Goal: Task Accomplishment & Management: Complete application form

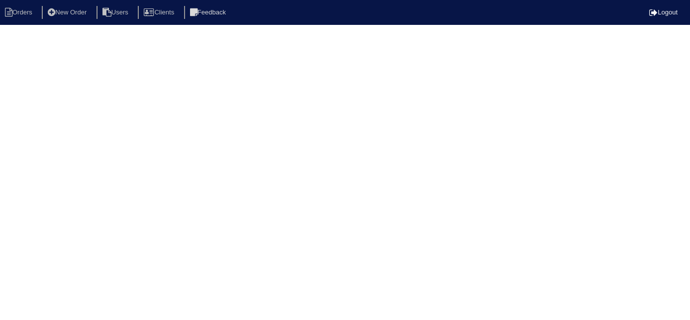
select select "15"
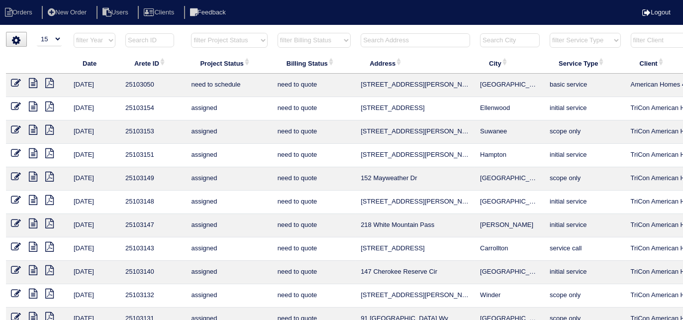
click at [364, 39] on input "text" at bounding box center [415, 40] width 109 height 14
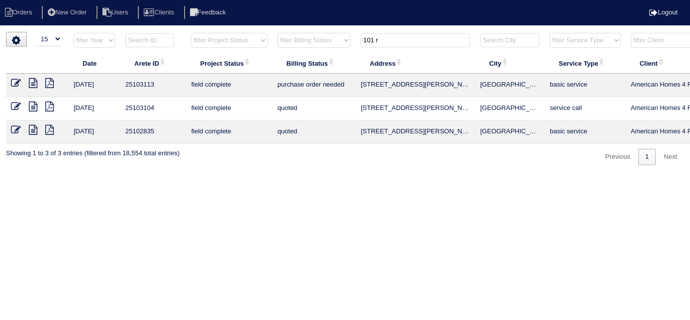
type input "101 r"
click at [14, 84] on icon at bounding box center [16, 83] width 10 height 10
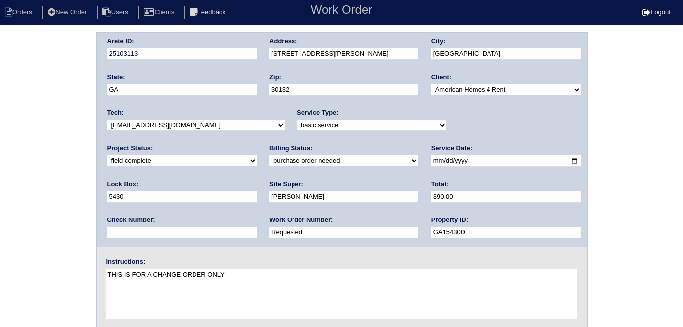
drag, startPoint x: 0, startPoint y: 0, endPoint x: 135, endPoint y: 158, distance: 208.2
click at [269, 158] on select "need to quote quoted need to invoice invoiced paid warranty purchase order need…" at bounding box center [343, 160] width 149 height 11
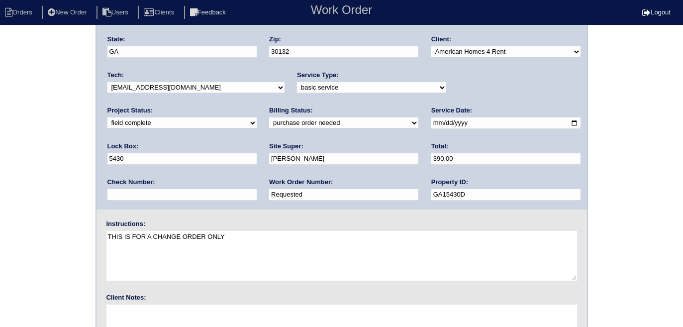
scroll to position [105, 0]
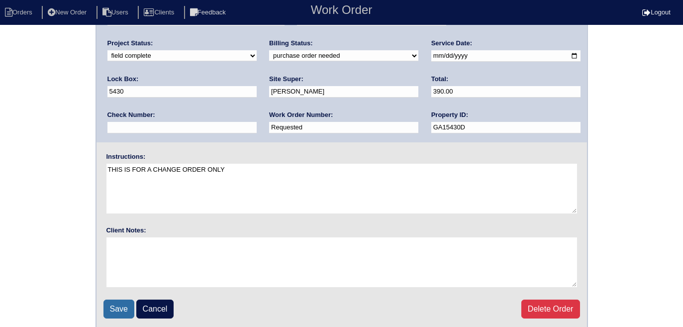
click at [118, 315] on input "Save" at bounding box center [119, 309] width 31 height 19
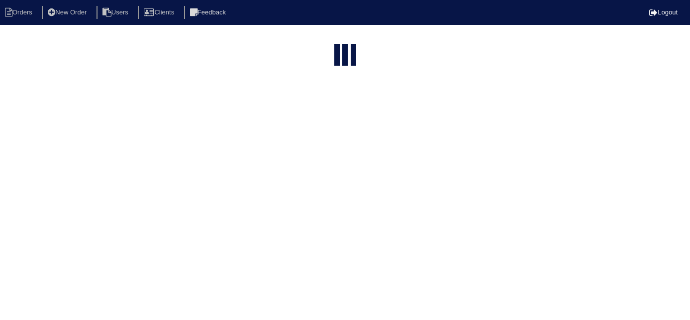
select select "15"
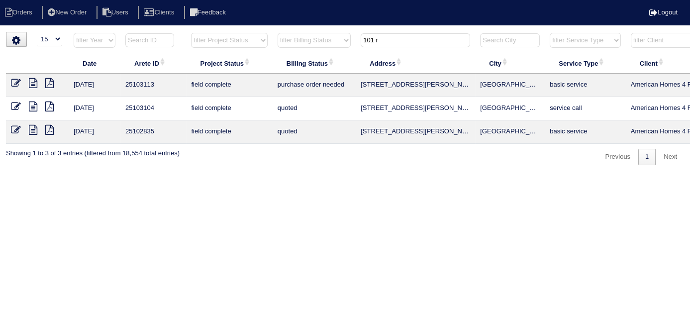
click at [17, 104] on icon at bounding box center [16, 107] width 10 height 10
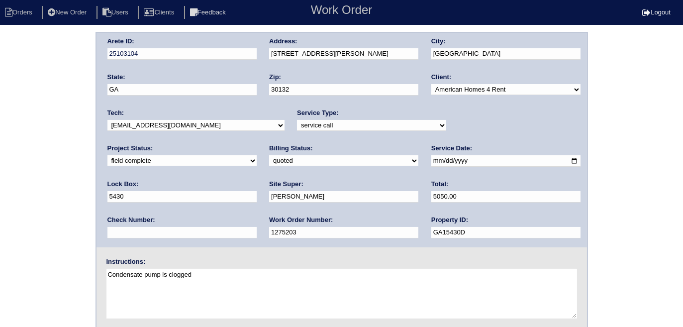
click at [269, 162] on select "need to quote quoted need to invoice invoiced paid warranty purchase order need…" at bounding box center [343, 160] width 149 height 11
select select "need to invoice"
click at [269, 155] on select "need to quote quoted need to invoice invoiced paid warranty purchase order need…" at bounding box center [343, 160] width 149 height 11
drag, startPoint x: 34, startPoint y: 206, endPoint x: 59, endPoint y: 203, distance: 25.0
click at [34, 205] on div "Arete ID: 25103104 Address: [STREET_ADDRESS][PERSON_NAME] City: [GEOGRAPHIC_DAT…" at bounding box center [341, 233] width 683 height 403
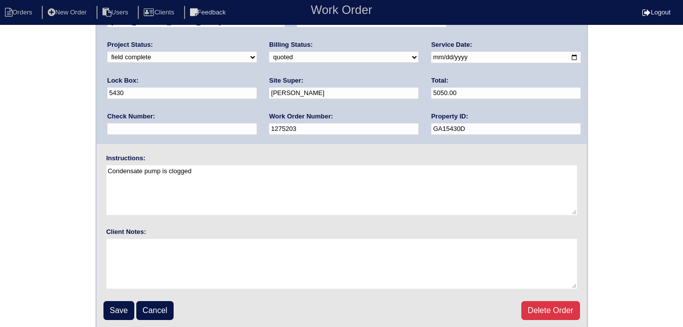
scroll to position [105, 0]
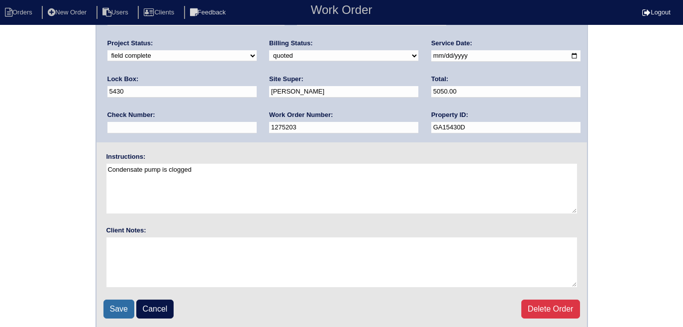
click at [123, 302] on input "Save" at bounding box center [119, 309] width 31 height 19
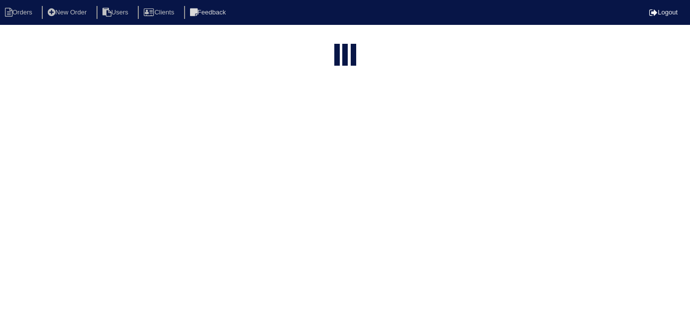
select select "15"
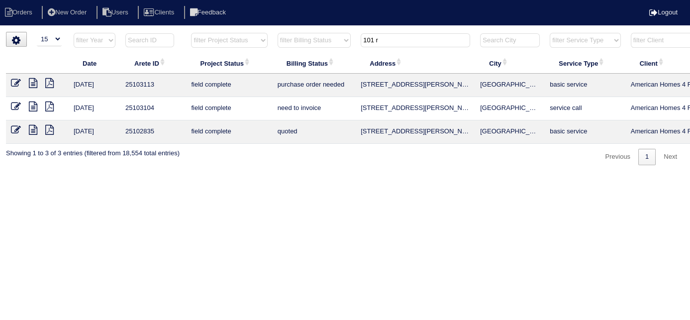
drag, startPoint x: 396, startPoint y: 35, endPoint x: 318, endPoint y: 21, distance: 78.3
click at [358, 27] on html "Orders New Order Users Clients Feedback Logout Orders New Order Users Clients M…" at bounding box center [345, 87] width 690 height 175
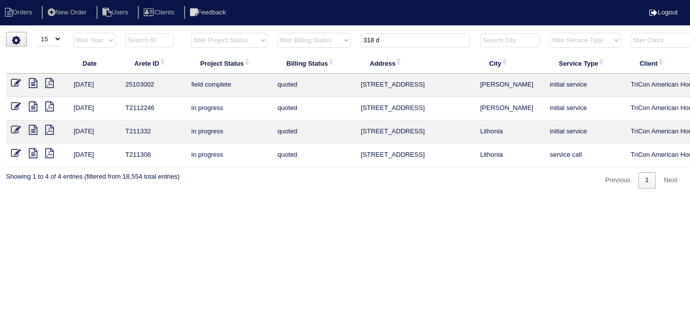
type input "318 d"
click at [17, 81] on icon at bounding box center [16, 83] width 10 height 10
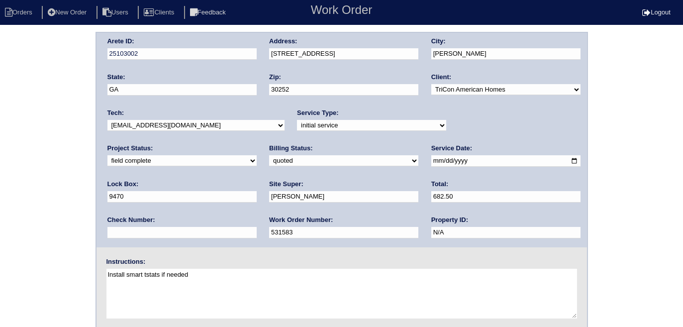
click at [36, 147] on div "Arete ID: 25103002 Address: 318 Dylan Way City: McDonough State: GA Zip: 30252 …" at bounding box center [341, 233] width 683 height 403
click at [269, 160] on select "need to quote quoted need to invoice invoiced paid warranty purchase order need…" at bounding box center [343, 160] width 149 height 11
select select "need to invoice"
click at [269, 155] on select "need to quote quoted need to invoice invoiced paid warranty purchase order need…" at bounding box center [343, 160] width 149 height 11
click at [64, 214] on div "Arete ID: 25103002 Address: 318 Dylan Way City: McDonough State: GA Zip: 30252 …" at bounding box center [341, 233] width 683 height 403
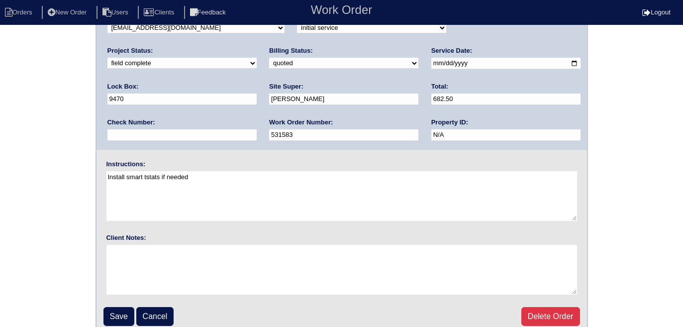
scroll to position [105, 0]
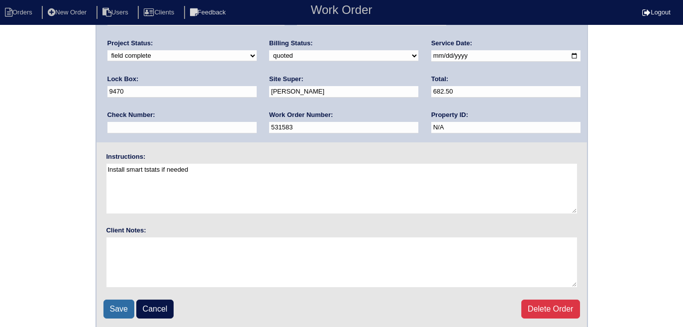
click at [110, 304] on input "Save" at bounding box center [119, 309] width 31 height 19
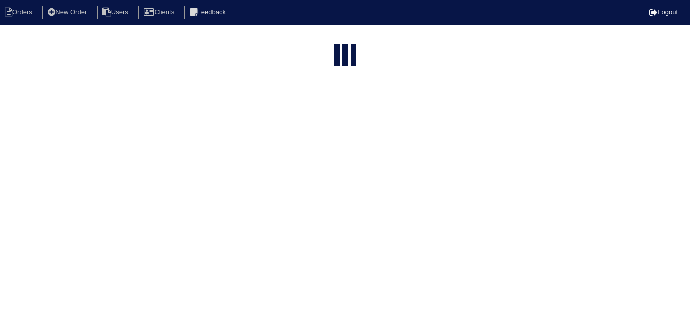
select select "15"
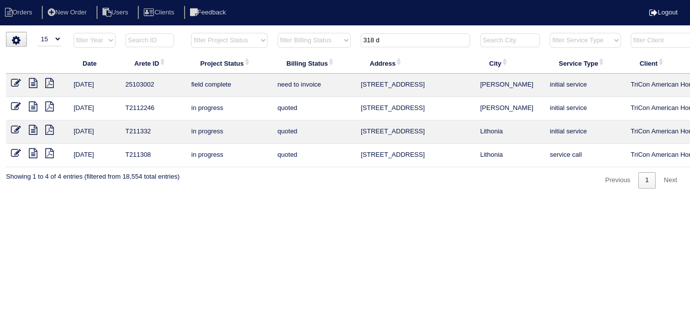
click at [35, 81] on icon at bounding box center [33, 83] width 8 height 10
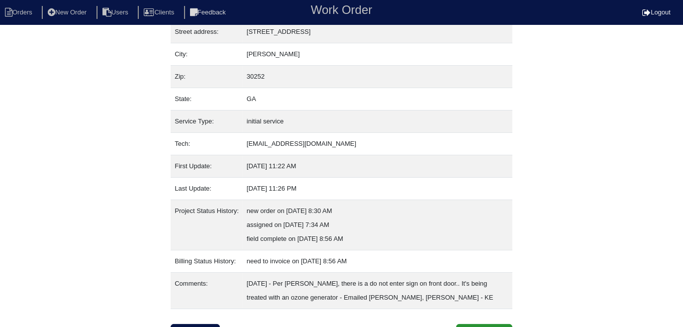
scroll to position [70, 0]
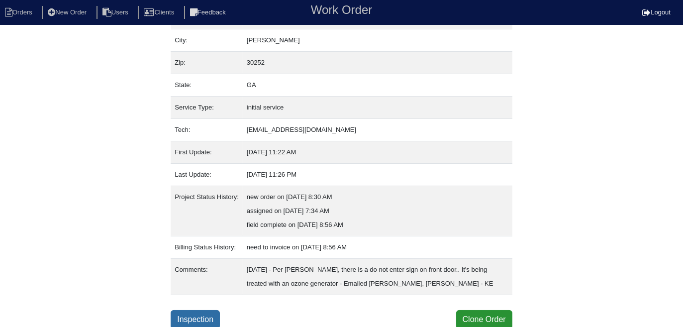
click at [193, 323] on link "Inspection" at bounding box center [195, 319] width 49 height 19
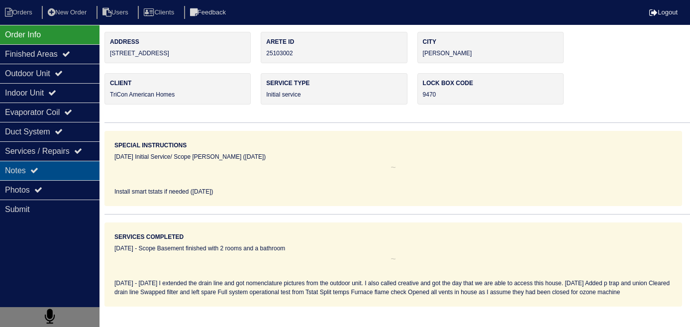
click at [84, 175] on div "Notes" at bounding box center [50, 170] width 100 height 19
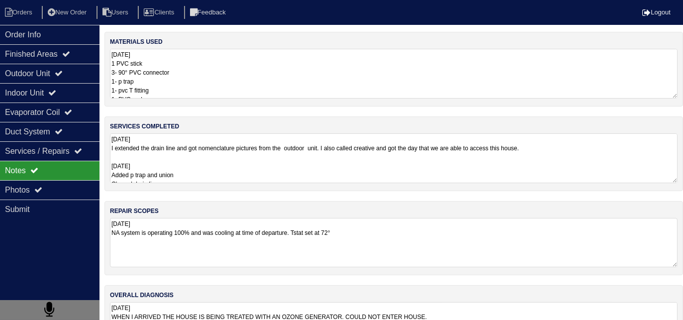
click at [383, 248] on textarea "[DATE] NA system is operating 100% and was cooling at time of departure. Tstat …" at bounding box center [394, 242] width 568 height 49
click at [340, 166] on textarea "8.20.25 I extended the drain line and got nomenclature pictures from the outdoo…" at bounding box center [394, 158] width 568 height 50
click at [26, 0] on nav "Orders New Order Users Clients Feedback Logout" at bounding box center [341, 12] width 683 height 25
click at [24, 18] on li "Orders" at bounding box center [20, 12] width 40 height 13
select select "15"
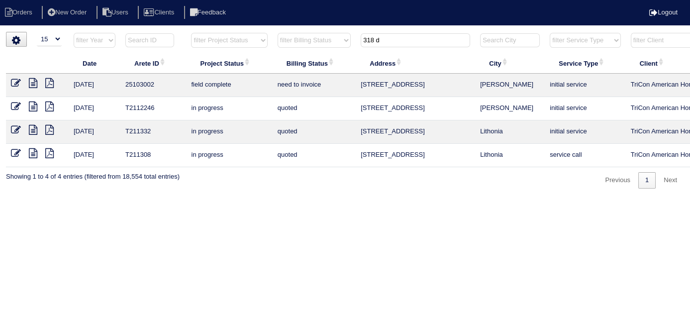
drag, startPoint x: 384, startPoint y: 39, endPoint x: 322, endPoint y: 27, distance: 62.8
click at [329, 28] on html "Orders New Order Users Clients Feedback Logout Orders New Order Users Clients M…" at bounding box center [345, 99] width 690 height 199
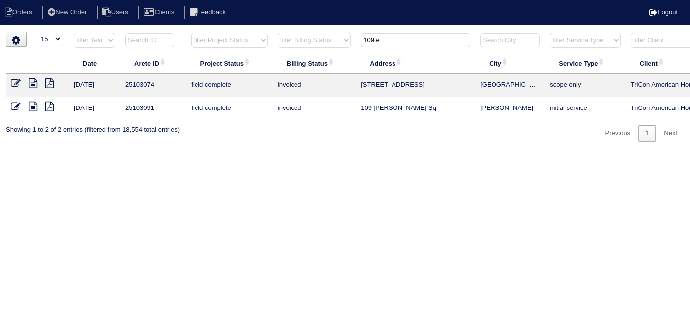
drag, startPoint x: 392, startPoint y: 39, endPoint x: 326, endPoint y: 32, distance: 66.1
click at [327, 32] on div "▼ 10 15 25 50 200 500 Search: Date Arete ID Project Status Billing Status Addre…" at bounding box center [345, 87] width 678 height 110
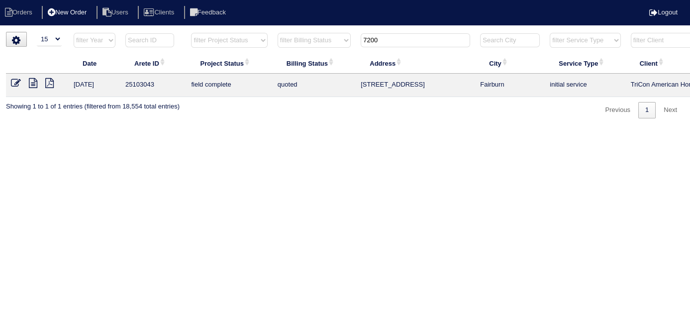
type input "7200"
click at [11, 84] on icon at bounding box center [16, 83] width 10 height 10
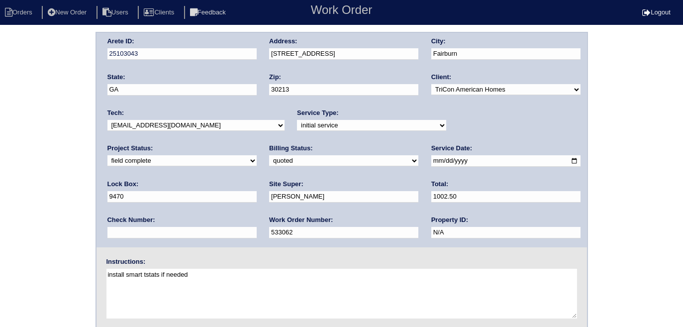
drag, startPoint x: 2, startPoint y: 174, endPoint x: 98, endPoint y: 159, distance: 96.2
click at [2, 174] on div "Arete ID: 25103043 Address: 7200 Sanctuary St City: Fairburn State: GA Zip: 302…" at bounding box center [341, 233] width 683 height 403
drag, startPoint x: 141, startPoint y: 158, endPoint x: 138, endPoint y: 163, distance: 5.6
click at [269, 158] on select "need to quote quoted need to invoice invoiced paid warranty purchase order need…" at bounding box center [343, 160] width 149 height 11
select select "need to invoice"
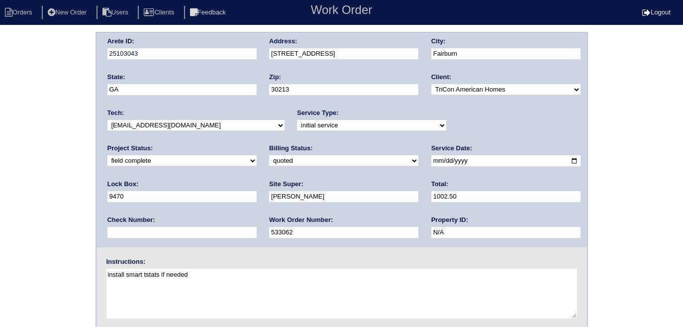
click at [269, 155] on select "need to quote quoted need to invoice invoiced paid warranty purchase order need…" at bounding box center [343, 160] width 149 height 11
click at [61, 212] on div "Arete ID: 25103043 Address: 7200 Sanctuary St City: Fairburn State: GA Zip: 302…" at bounding box center [341, 233] width 683 height 403
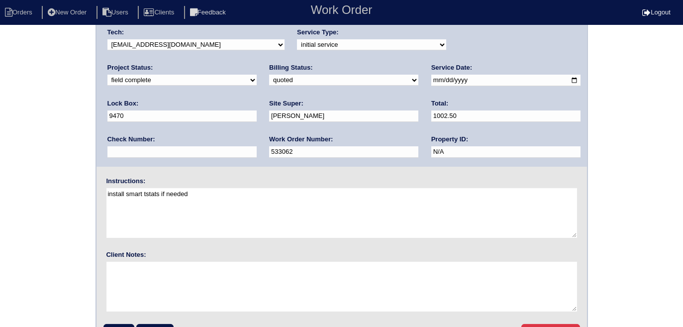
scroll to position [105, 0]
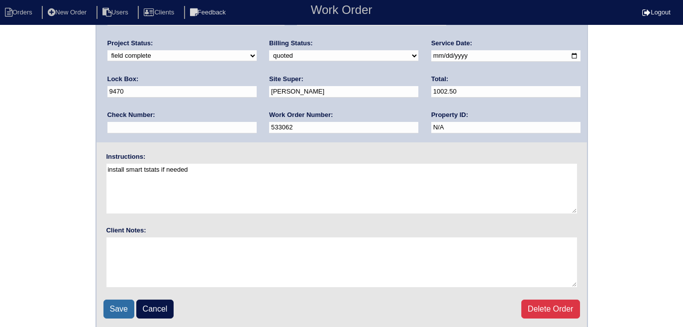
click at [116, 303] on input "Save" at bounding box center [119, 309] width 31 height 19
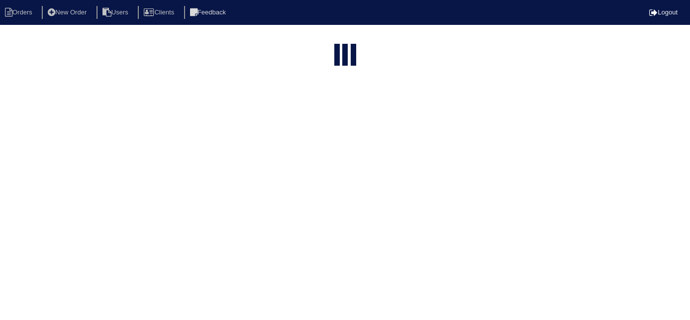
select select "15"
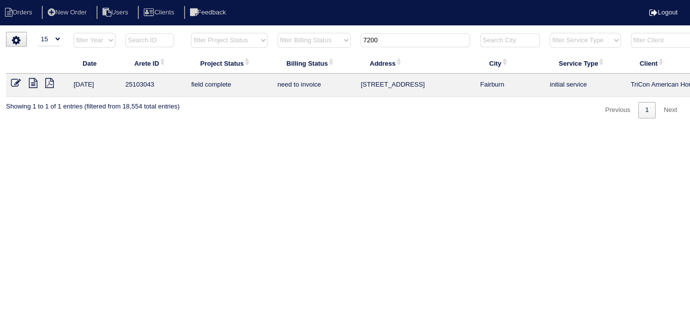
drag, startPoint x: 389, startPoint y: 43, endPoint x: 281, endPoint y: 1, distance: 115.3
click at [299, 32] on body "Orders New Order Users Clients Feedback Logout Orders New Order Users Clients M…" at bounding box center [345, 75] width 690 height 87
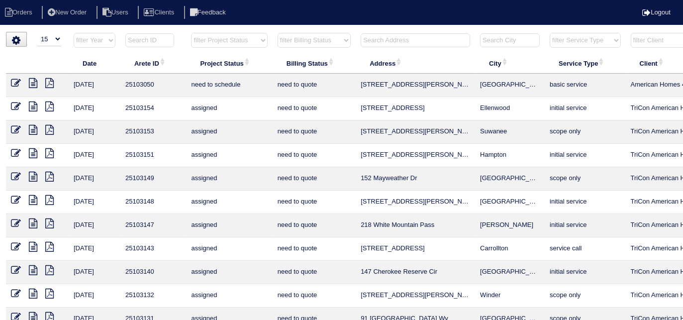
click at [392, 39] on input "text" at bounding box center [415, 40] width 109 height 14
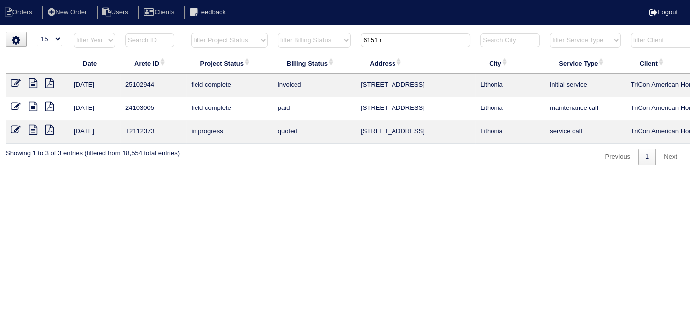
type input "6151 r"
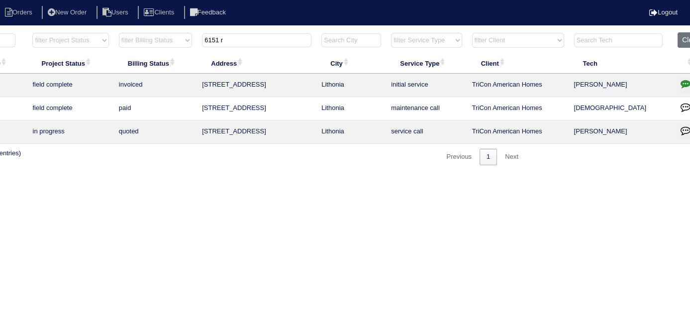
scroll to position [0, 159]
click at [688, 79] on icon "button" at bounding box center [685, 84] width 10 height 10
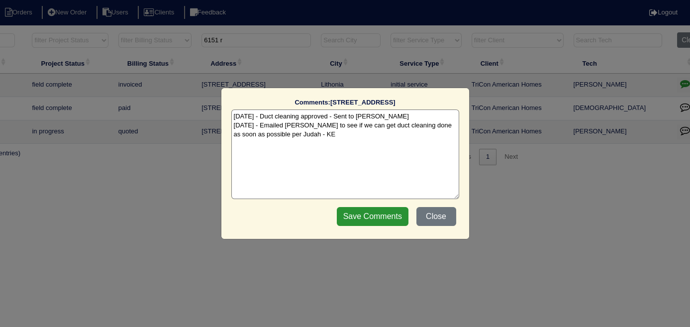
click at [333, 136] on textarea "8/13/25 - Duct cleaning approved - Sent to Dan - KE 8/21/25 - Emailed Dan to se…" at bounding box center [345, 154] width 228 height 90
type textarea "8/13/25 - Duct cleaning approved - Sent to Dan - KE 8/21/25 - Emailed Dan to se…"
click at [366, 206] on div "Save Comments Close" at bounding box center [396, 216] width 125 height 25
click at [366, 209] on input "Save Comments" at bounding box center [373, 216] width 72 height 19
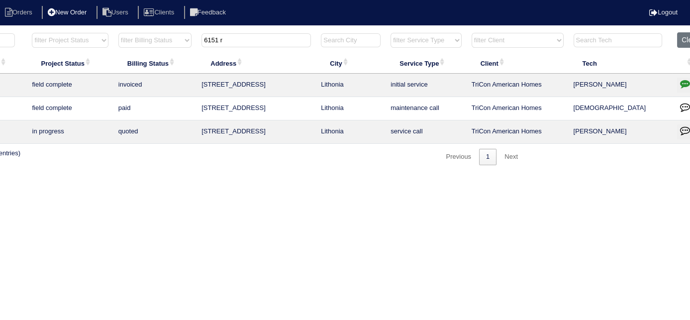
drag, startPoint x: 263, startPoint y: 42, endPoint x: 63, endPoint y: 6, distance: 202.8
click at [116, 32] on body "Orders New Order Users Clients Feedback Logout Orders New Order Users Clients M…" at bounding box center [186, 98] width 690 height 133
type input "3394"
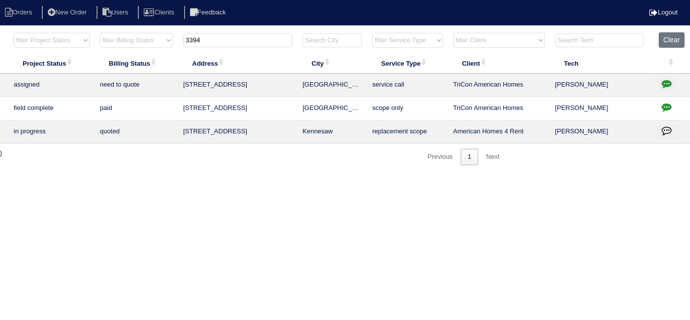
click at [667, 85] on icon "button" at bounding box center [667, 84] width 10 height 10
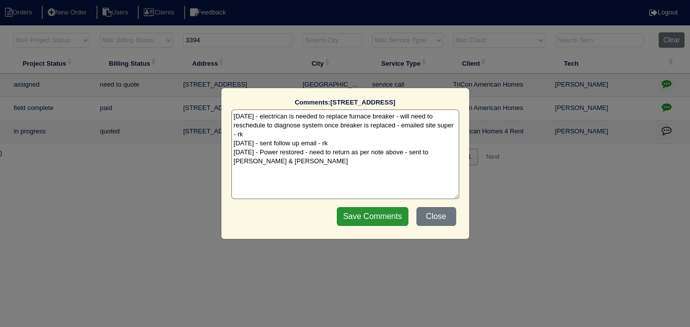
click at [275, 163] on textarea "7/25/25 - electrican is needed to replace furnace breaker - will need to resche…" at bounding box center [345, 154] width 228 height 90
type textarea "7/25/25 - electrican is needed to replace furnace breaker - will need to resche…"
click at [384, 212] on input "Save Comments" at bounding box center [373, 216] width 72 height 19
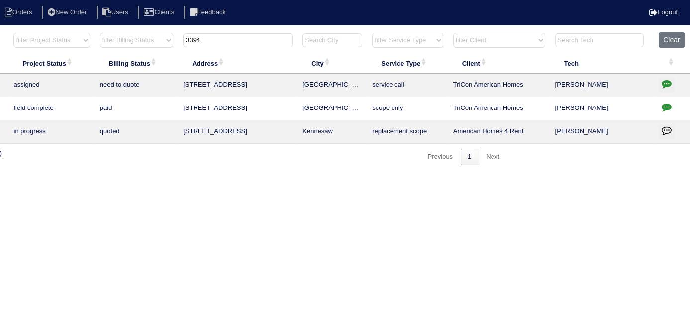
drag, startPoint x: 229, startPoint y: 35, endPoint x: 163, endPoint y: 42, distance: 66.6
click at [163, 42] on tr "filter Year -- Any Year -- 2025 2024 2023 2022 2021 2020 2019 filter Project St…" at bounding box center [259, 42] width 862 height 20
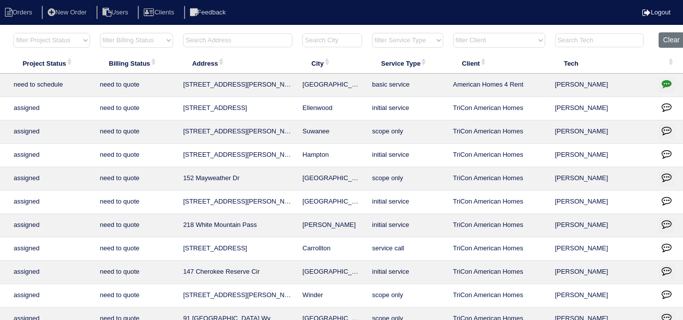
click at [244, 37] on input "text" at bounding box center [237, 40] width 109 height 14
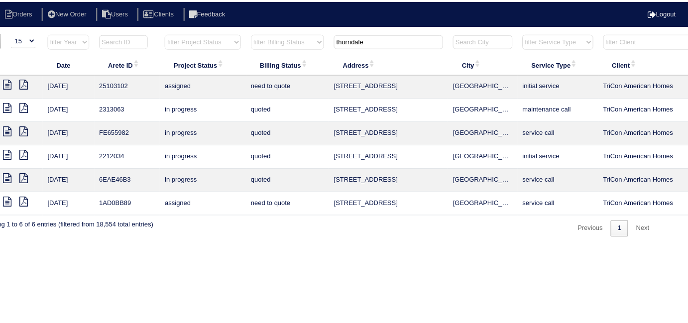
scroll to position [0, 0]
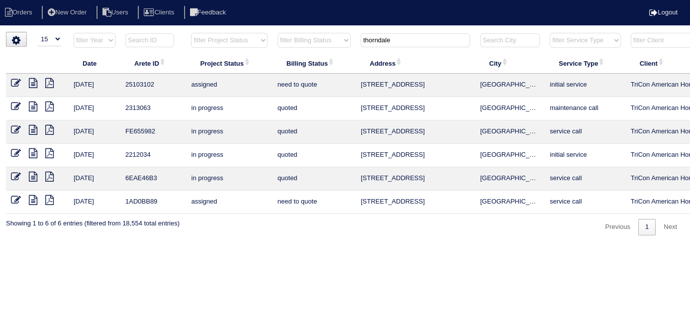
type input "thorndale"
drag, startPoint x: 402, startPoint y: 39, endPoint x: 283, endPoint y: 15, distance: 121.8
click at [314, 32] on body "Orders New Order Users Clients Feedback Logout Orders New Order Users Clients M…" at bounding box center [345, 134] width 690 height 204
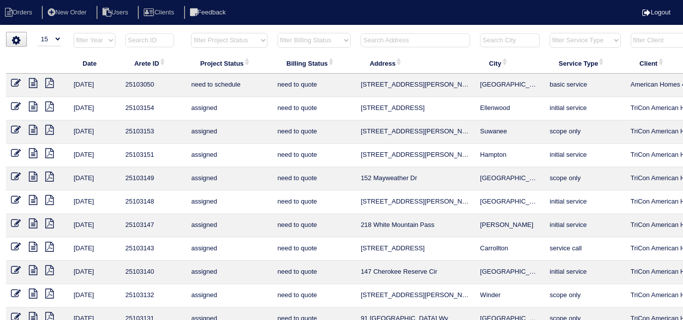
click at [407, 34] on input "text" at bounding box center [415, 40] width 109 height 14
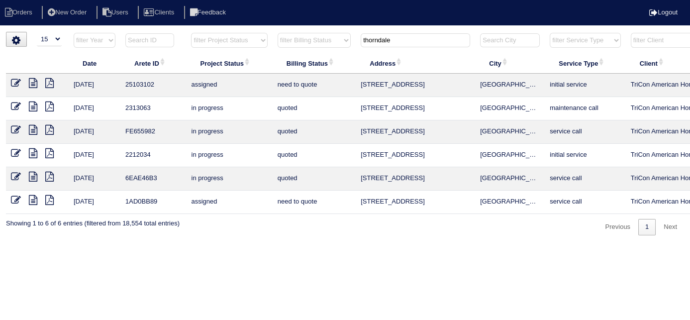
drag, startPoint x: 417, startPoint y: 38, endPoint x: 386, endPoint y: 32, distance: 31.3
click at [386, 32] on th "thorndale" at bounding box center [415, 42] width 119 height 20
type input "thornd"
click at [387, 44] on input "thornd" at bounding box center [415, 40] width 109 height 14
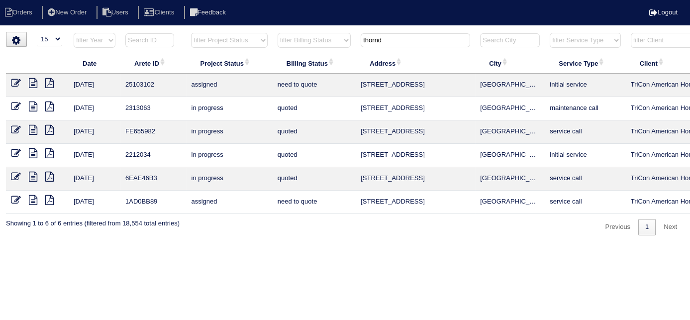
click at [396, 39] on input "thornd" at bounding box center [415, 40] width 109 height 14
drag, startPoint x: 396, startPoint y: 39, endPoint x: 388, endPoint y: 37, distance: 7.7
click at [388, 37] on input "thornd" at bounding box center [415, 40] width 109 height 14
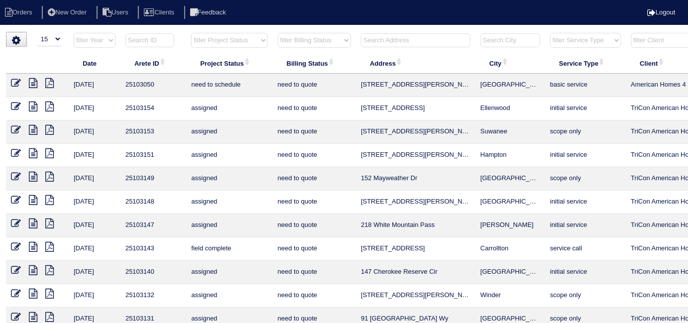
click at [263, 40] on select "filter Project Status -- Any Project Status -- new order assigned in progress f…" at bounding box center [229, 40] width 76 height 15
click at [191, 33] on select "filter Project Status -- Any Project Status -- new order assigned in progress f…" at bounding box center [229, 40] width 76 height 15
select select "field complete"
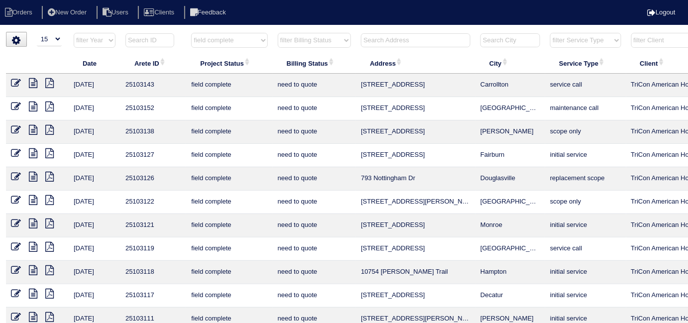
click at [289, 41] on select "filter Billing Status -- Any Billing Status -- need to quote quoted need to inv…" at bounding box center [314, 40] width 73 height 15
select select "need to quote"
click at [278, 33] on select "filter Billing Status -- Any Billing Status -- need to quote quoted need to inv…" at bounding box center [314, 40] width 73 height 15
select select "field complete"
select select "need to quote"
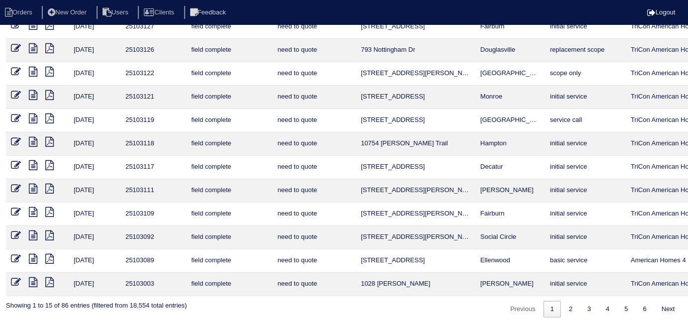
scroll to position [129, 0]
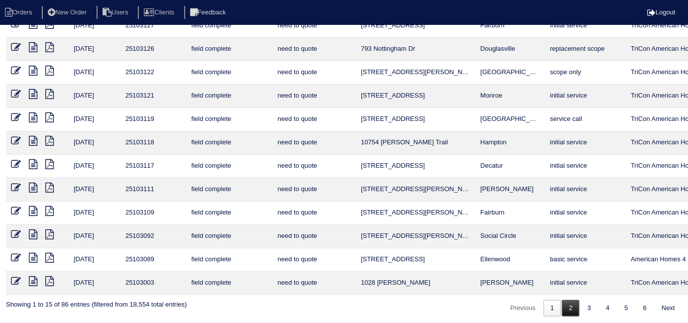
click at [566, 300] on link "2" at bounding box center [570, 308] width 17 height 16
select select "field complete"
select select "need to quote"
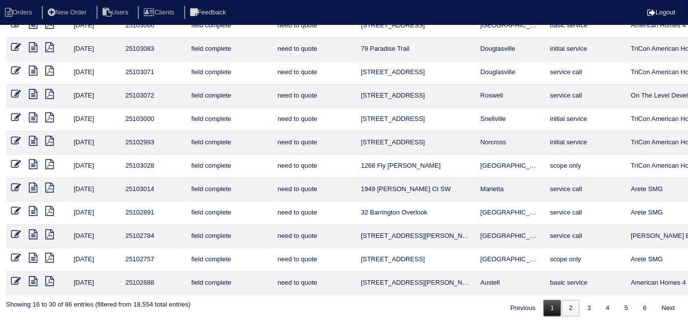
click at [556, 301] on link "1" at bounding box center [551, 308] width 17 height 16
select select "field complete"
select select "need to quote"
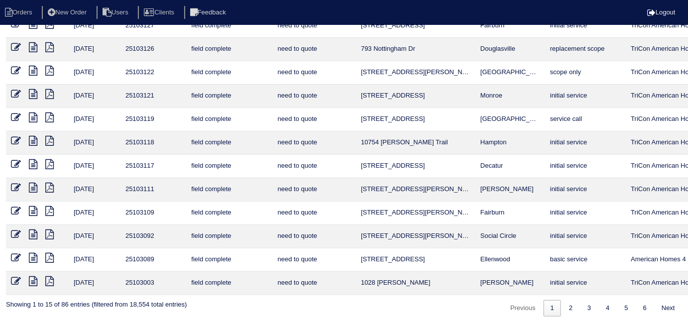
drag, startPoint x: 551, startPoint y: 306, endPoint x: 448, endPoint y: 320, distance: 104.1
click at [550, 306] on link "1" at bounding box center [551, 308] width 17 height 16
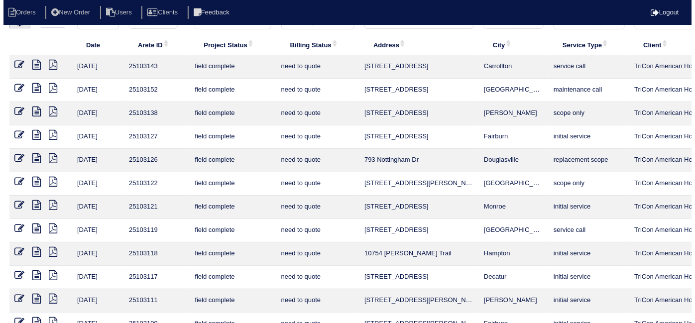
scroll to position [0, 0]
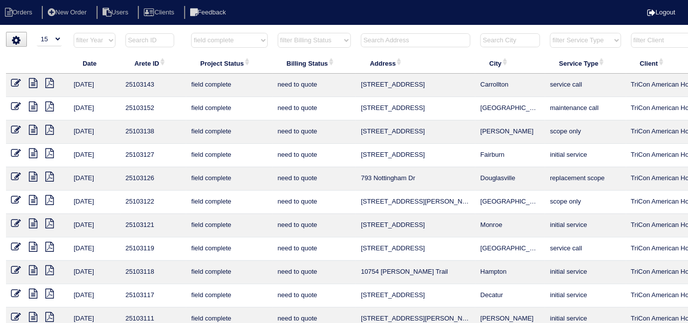
click at [51, 106] on icon at bounding box center [49, 107] width 8 height 10
click at [237, 45] on select "filter Project Status -- Any Project Status -- new order assigned in progress f…" at bounding box center [229, 40] width 76 height 15
select select
click at [191, 33] on select "filter Project Status -- Any Project Status -- new order assigned in progress f…" at bounding box center [229, 40] width 76 height 15
click at [297, 41] on select "filter Billing Status -- Any Billing Status -- need to quote quoted need to inv…" at bounding box center [314, 40] width 73 height 15
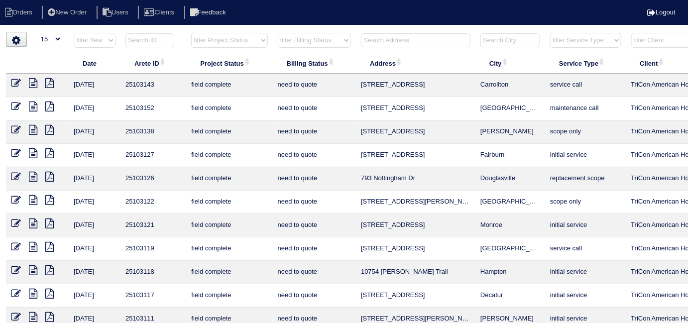
select select
click at [278, 33] on select "filter Billing Status -- Any Billing Status -- need to quote quoted need to inv…" at bounding box center [314, 40] width 73 height 15
click at [392, 35] on input "text" at bounding box center [415, 40] width 109 height 14
type input "40 fa"
select select "need to quote"
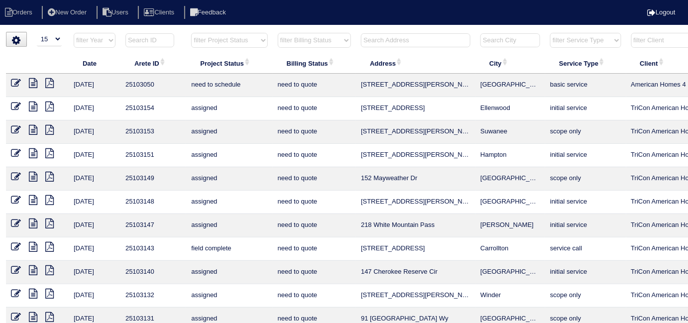
select select
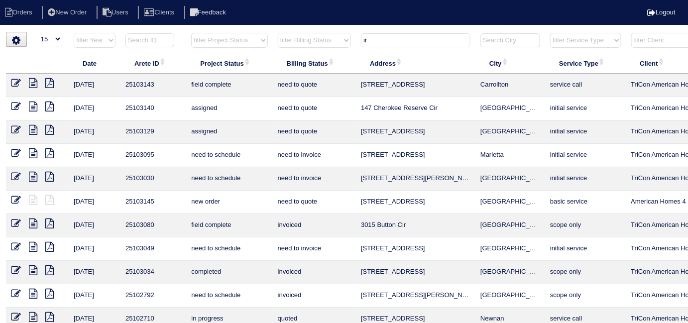
type input "i"
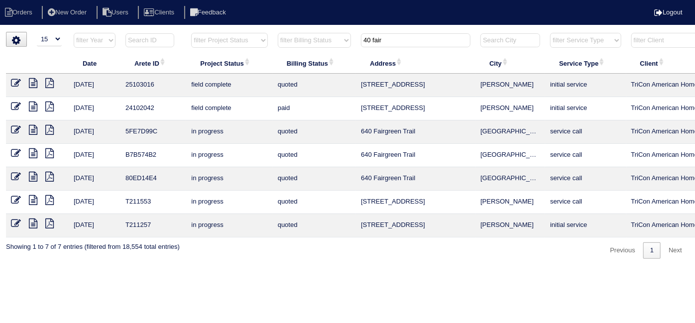
type input "40 fair"
click at [9, 81] on td at bounding box center [37, 85] width 63 height 23
click at [13, 81] on icon at bounding box center [16, 83] width 10 height 10
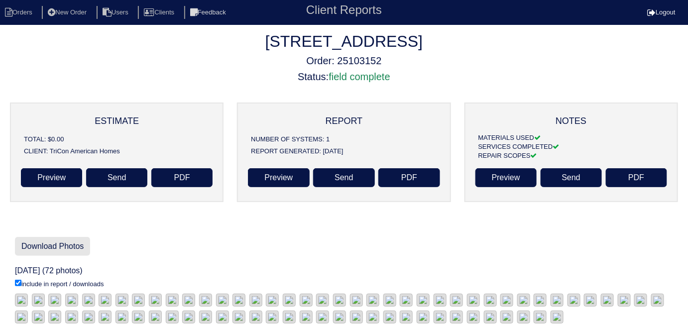
click at [30, 252] on link "Download Photos" at bounding box center [52, 246] width 75 height 19
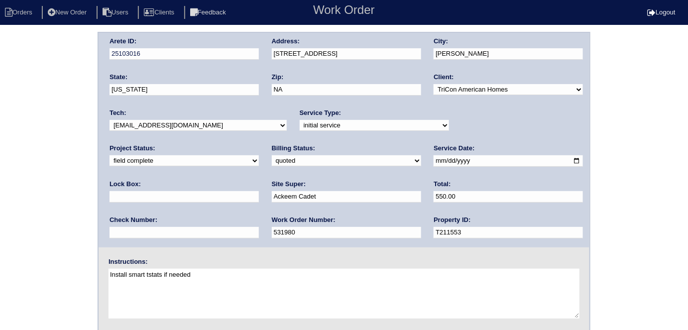
click at [272, 158] on select "need to quote quoted need to invoice invoiced paid warranty purchase order need…" at bounding box center [346, 160] width 149 height 11
select select "need to invoice"
click at [272, 155] on select "need to quote quoted need to invoice invoiced paid warranty purchase order need…" at bounding box center [346, 160] width 149 height 11
click at [61, 211] on div "Arete ID: 25103016 Address: [STREET_ADDRESS] City: [GEOGRAPHIC_DATA] State: [US…" at bounding box center [344, 233] width 688 height 403
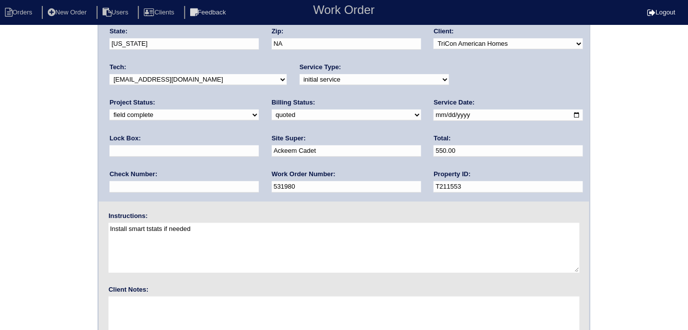
scroll to position [102, 0]
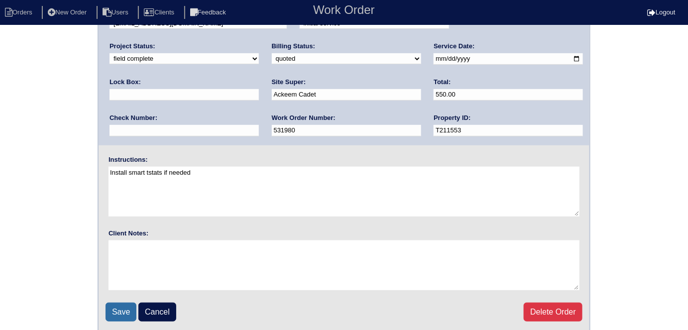
click at [126, 312] on input "Save" at bounding box center [120, 312] width 31 height 19
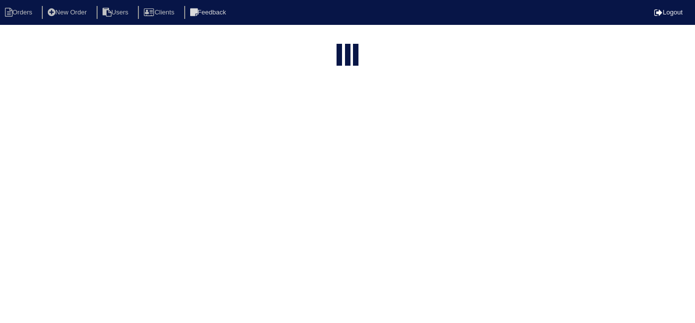
select select "15"
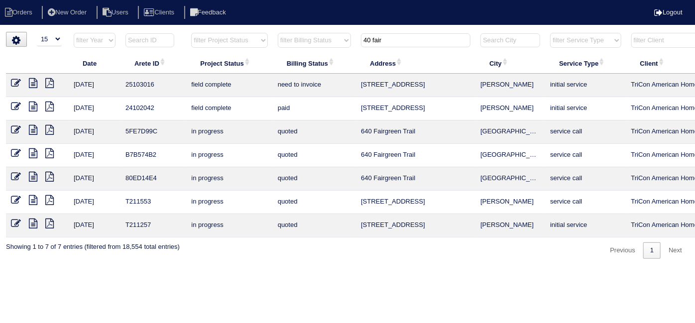
drag, startPoint x: 395, startPoint y: 40, endPoint x: 387, endPoint y: 40, distance: 8.0
click at [387, 40] on input "40 fair" at bounding box center [415, 40] width 109 height 14
click at [204, 41] on select "filter Project Status -- Any Project Status -- new order assigned in progress f…" at bounding box center [229, 40] width 76 height 15
type input "4"
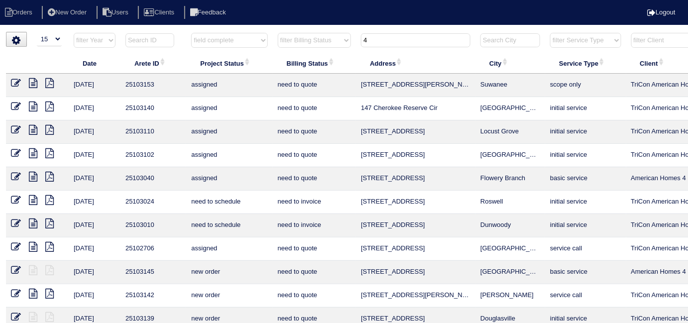
click at [191, 33] on select "filter Project Status -- Any Project Status -- new order assigned in progress f…" at bounding box center [229, 40] width 76 height 15
select select "field complete"
type input "4"
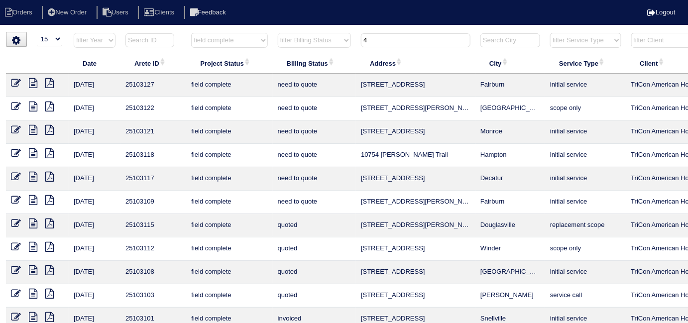
drag, startPoint x: 383, startPoint y: 41, endPoint x: 370, endPoint y: 37, distance: 13.1
click at [380, 41] on input "4" at bounding box center [415, 40] width 109 height 14
click at [311, 37] on select "filter Billing Status -- Any Billing Status -- need to quote quoted need to inv…" at bounding box center [314, 40] width 73 height 15
select select "field complete"
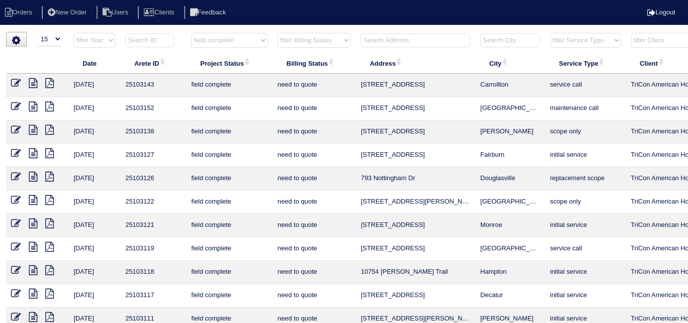
select select "need to quote"
click at [278, 33] on select "filter Billing Status -- Any Billing Status -- need to quote quoted need to inv…" at bounding box center [314, 40] width 73 height 15
select select "field complete"
select select "need to quote"
click at [51, 126] on icon at bounding box center [49, 130] width 8 height 10
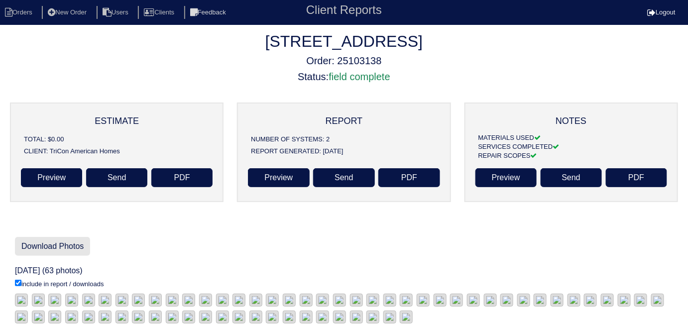
click at [44, 245] on link "Download Photos" at bounding box center [52, 246] width 75 height 19
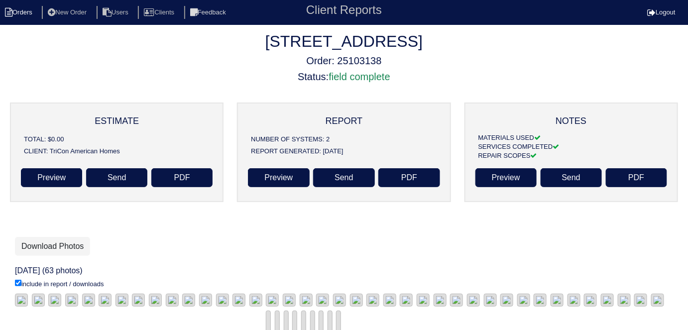
click at [24, 12] on li "Orders" at bounding box center [20, 12] width 40 height 13
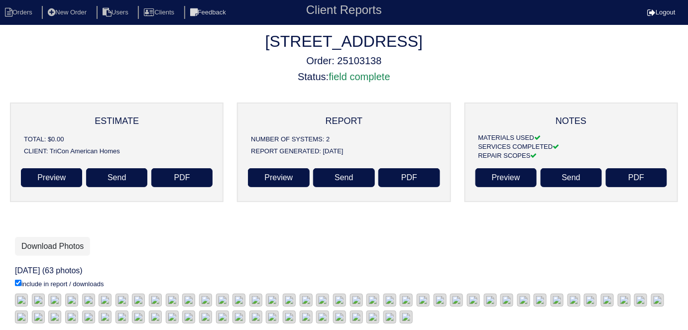
select select "15"
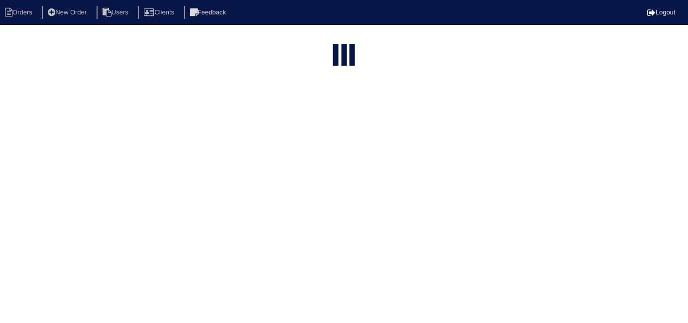
select select "field complete"
select select "need to quote"
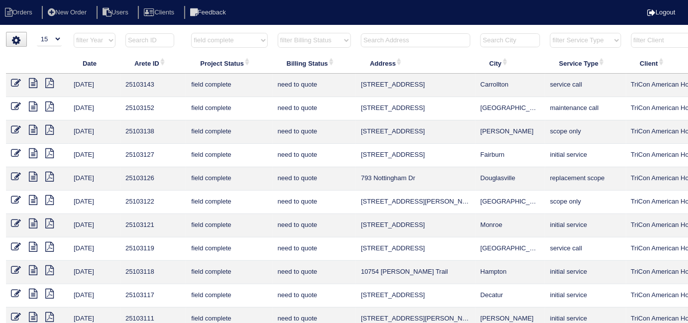
drag, startPoint x: 239, startPoint y: 38, endPoint x: 235, endPoint y: 43, distance: 6.0
click at [239, 38] on select "filter Project Status -- Any Project Status -- new order assigned in progress f…" at bounding box center [229, 40] width 76 height 15
select select
click at [191, 33] on select "filter Project Status -- Any Project Status -- new order assigned in progress f…" at bounding box center [229, 40] width 76 height 15
select select "need to quote"
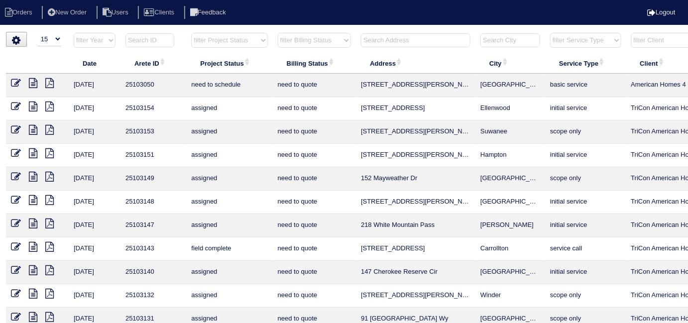
click at [290, 42] on select "filter Billing Status -- Any Billing Status -- need to quote quoted need to inv…" at bounding box center [314, 40] width 73 height 15
select select
click at [278, 33] on select "filter Billing Status -- Any Billing Status -- need to quote quoted need to inv…" at bounding box center [314, 40] width 73 height 15
click at [370, 38] on input "text" at bounding box center [415, 40] width 109 height 14
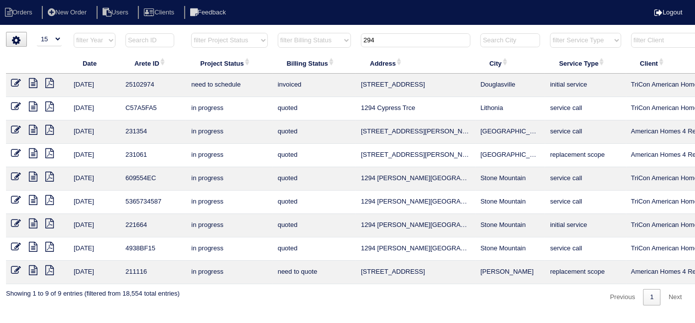
type input "294"
click at [11, 81] on icon at bounding box center [16, 83] width 10 height 10
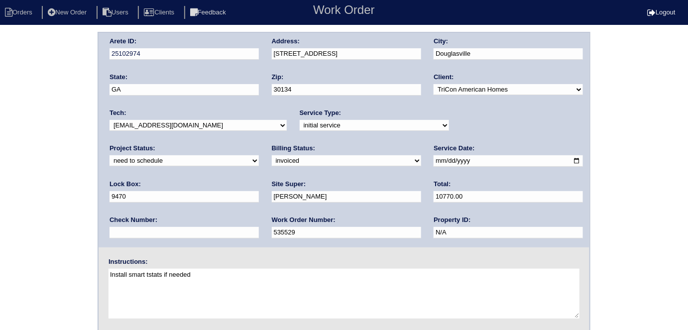
click at [15, 147] on div "Arete ID: 25102974 Address: [STREET_ADDRESS] City: [GEOGRAPHIC_DATA] State: [GE…" at bounding box center [344, 233] width 688 height 403
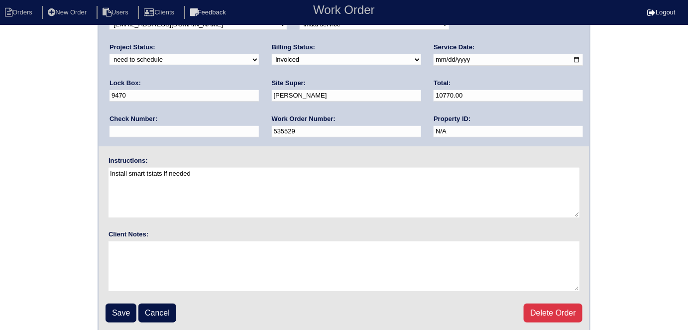
scroll to position [102, 0]
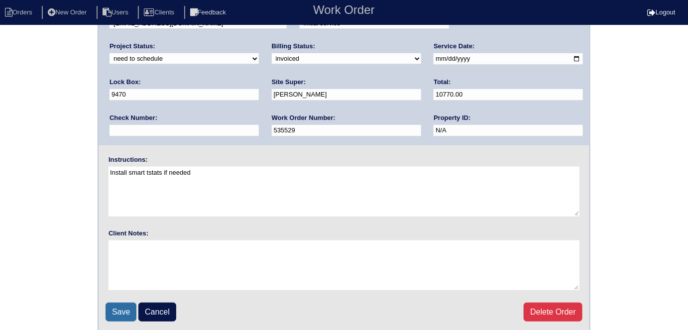
click at [112, 303] on input "Save" at bounding box center [120, 312] width 31 height 19
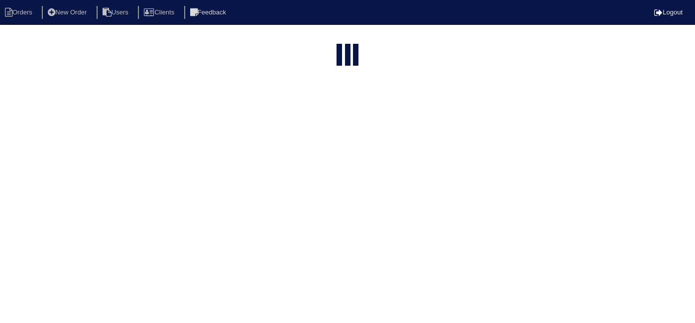
select select "15"
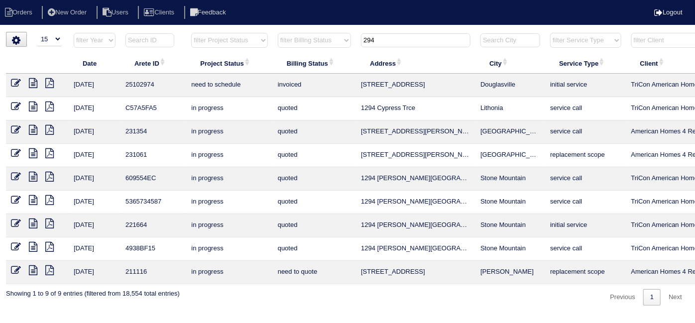
drag, startPoint x: 381, startPoint y: 43, endPoint x: 321, endPoint y: 31, distance: 61.5
click at [321, 31] on html "Orders New Order Users Clients Feedback Logout Orders New Order Users Clients M…" at bounding box center [347, 157] width 695 height 315
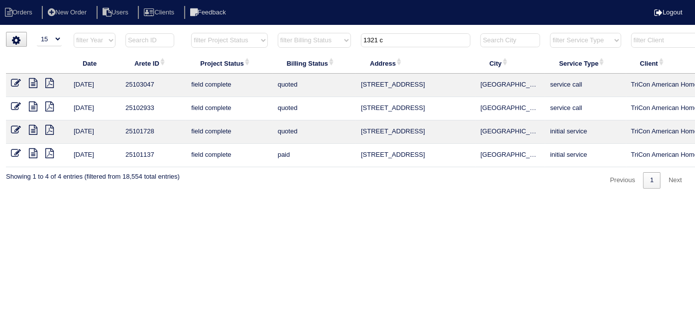
type input "1321 c"
click at [32, 82] on icon at bounding box center [33, 83] width 8 height 10
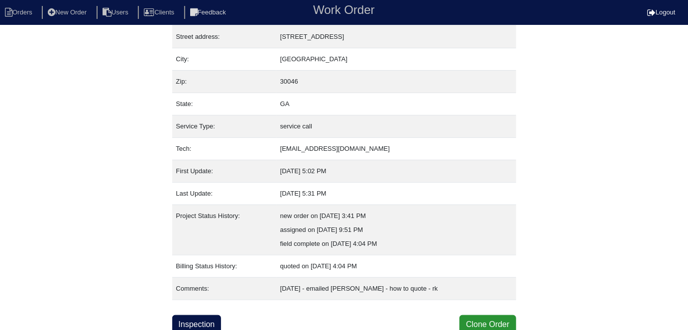
scroll to position [52, 0]
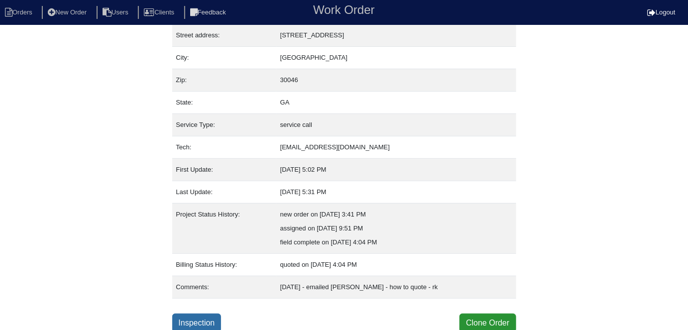
click at [196, 316] on link "Inspection" at bounding box center [196, 323] width 49 height 19
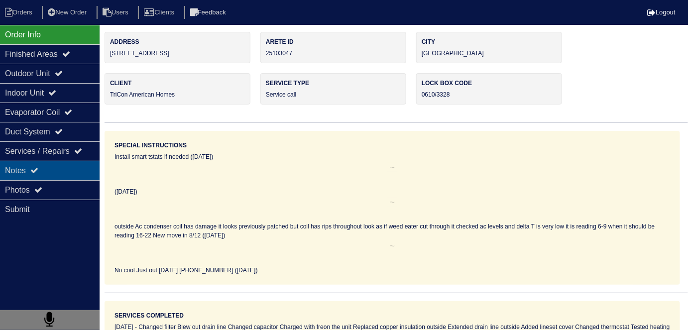
click at [57, 160] on div "Order Info Finished Areas Outdoor Unit Indoor Unit Evaporator Coil Duct System …" at bounding box center [50, 190] width 100 height 330
click at [53, 164] on div "Notes" at bounding box center [50, 170] width 100 height 19
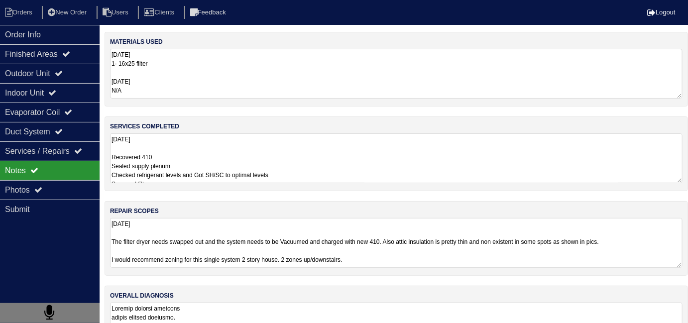
click at [294, 158] on textarea "8.15.25 Recovered 410 Sealed supply plenum Checked refrigerant levels and Got S…" at bounding box center [396, 158] width 572 height 50
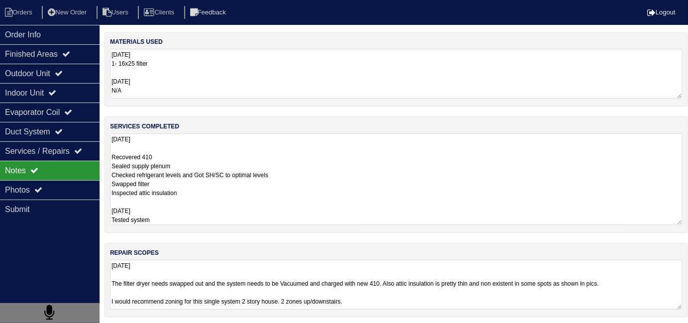
click at [383, 294] on div "materials used 8.15.25 1- 16x25 filter 08-19-25 N/A services completed 8.15.25 …" at bounding box center [396, 222] width 583 height 380
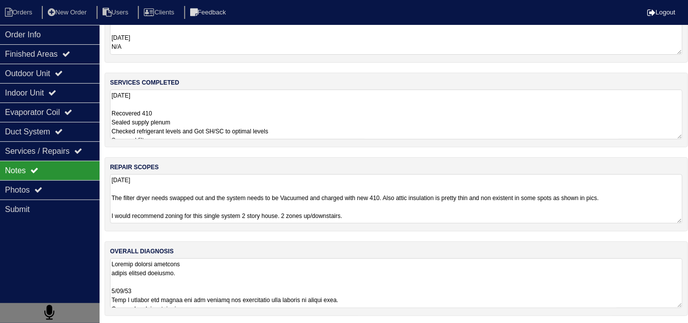
scroll to position [0, 0]
click at [402, 280] on textarea at bounding box center [396, 283] width 572 height 50
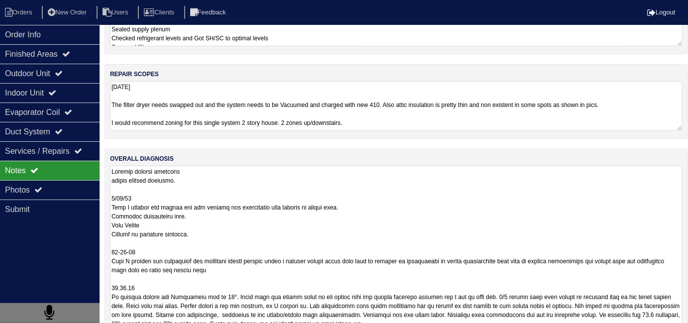
scroll to position [43, 0]
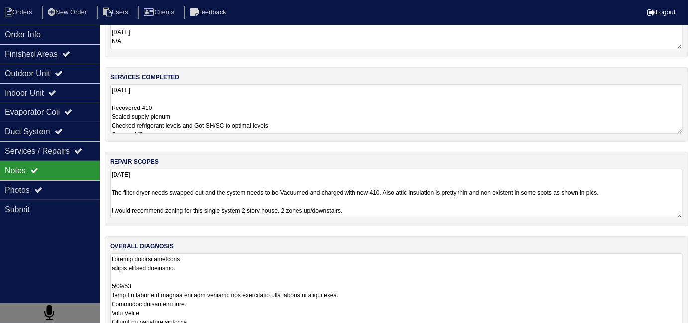
click at [411, 123] on div "materials used 8.15.25 1- 16x25 filter 08-19-25 N/A services completed 8.15.25 …" at bounding box center [396, 240] width 583 height 515
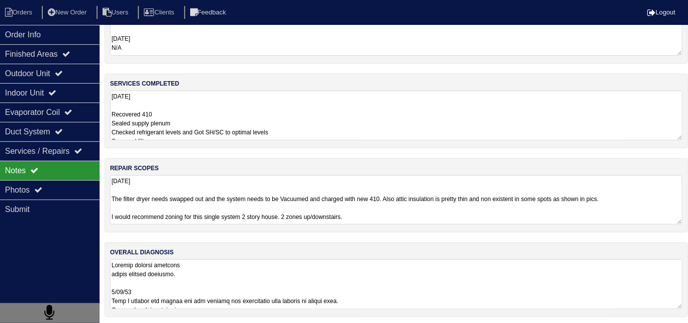
click at [411, 123] on textarea "8.15.25 Recovered 410 Sealed supply plenum Checked refrigerant levels and Got S…" at bounding box center [396, 116] width 572 height 50
click at [419, 120] on textarea "8.15.25 Recovered 410 Sealed supply plenum Checked refrigerant levels and Got S…" at bounding box center [396, 116] width 572 height 50
click at [437, 246] on div "materials used 8.15.25 1- 16x25 filter 08-19-25 N/A services completed 8.15.25 …" at bounding box center [396, 158] width 583 height 338
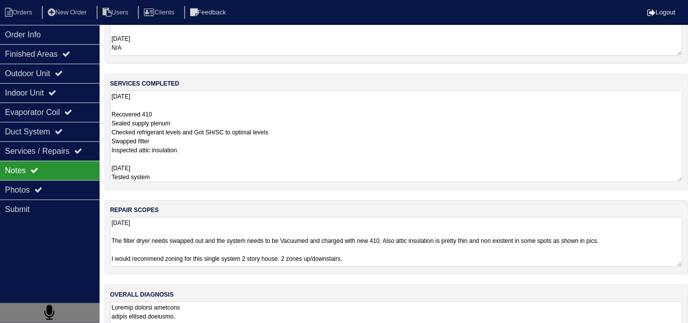
click at [297, 126] on textarea "8.15.25 Recovered 410 Sealed supply plenum Checked refrigerant levels and Got S…" at bounding box center [396, 137] width 572 height 92
click at [366, 235] on div "materials used 8.15.25 1- 16x25 filter 08-19-25 N/A services completed 8.15.25 …" at bounding box center [396, 179] width 583 height 380
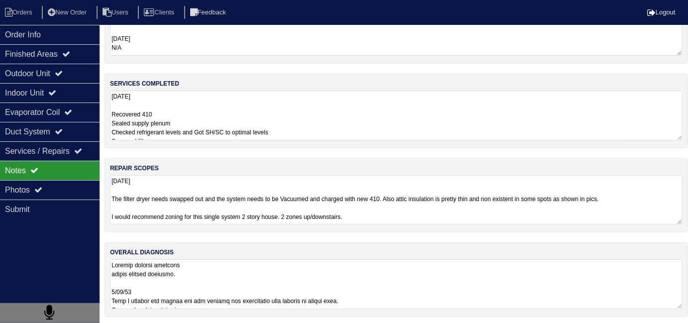
click at [439, 208] on textarea "8.15.25 The filter dryer needs swapped out and the system needs to be Vacuumed …" at bounding box center [396, 199] width 572 height 49
click at [435, 213] on textarea "8.15.25 The filter dryer needs swapped out and the system needs to be Vacuumed …" at bounding box center [396, 199] width 572 height 49
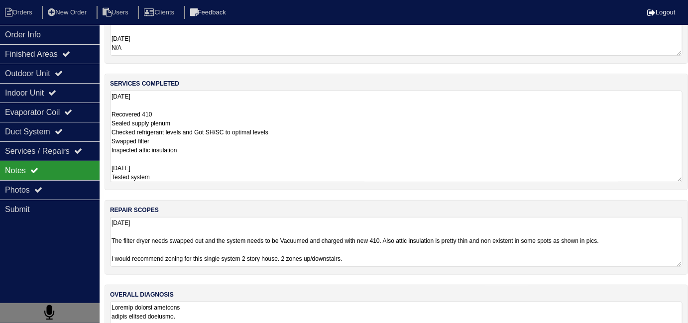
click at [483, 115] on textarea "8.15.25 Recovered 410 Sealed supply plenum Checked refrigerant levels and Got S…" at bounding box center [396, 137] width 572 height 92
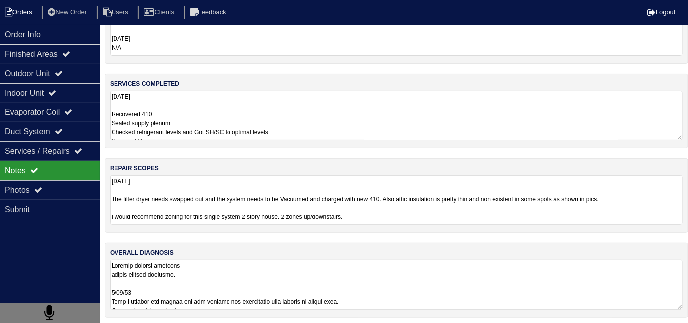
click at [36, 14] on li "Orders" at bounding box center [20, 12] width 40 height 13
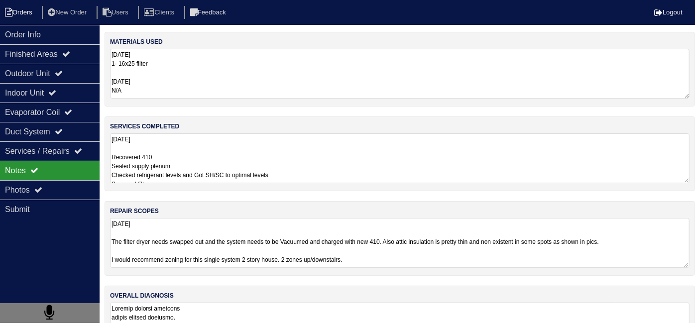
select select "15"
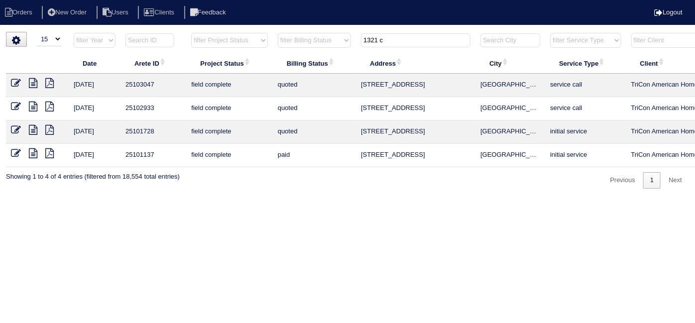
drag, startPoint x: 395, startPoint y: 44, endPoint x: 186, endPoint y: 1, distance: 213.7
click at [265, 32] on body "Orders New Order Users Clients Feedback Logout Orders New Order Users Clients M…" at bounding box center [347, 110] width 695 height 157
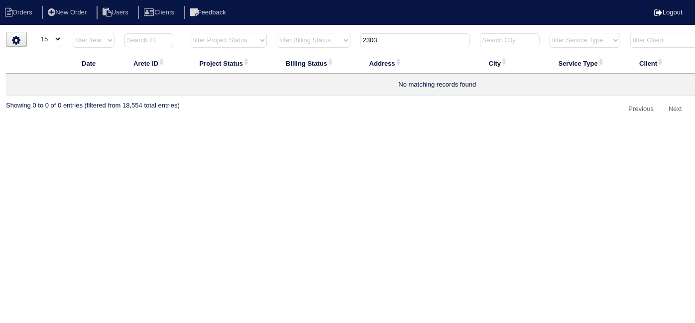
type input "2303"
drag, startPoint x: 82, startPoint y: 8, endPoint x: 92, endPoint y: 13, distance: 10.5
click at [82, 8] on li "New Order" at bounding box center [68, 12] width 53 height 13
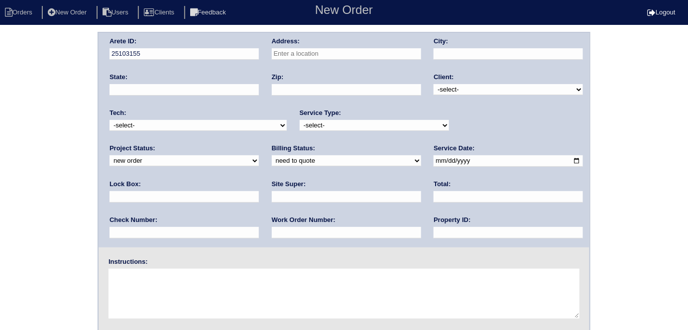
click at [346, 53] on input "text" at bounding box center [346, 53] width 149 height 11
type input "2303 Mclean Chase"
type input "[GEOGRAPHIC_DATA]"
type input "GA"
type input "30080"
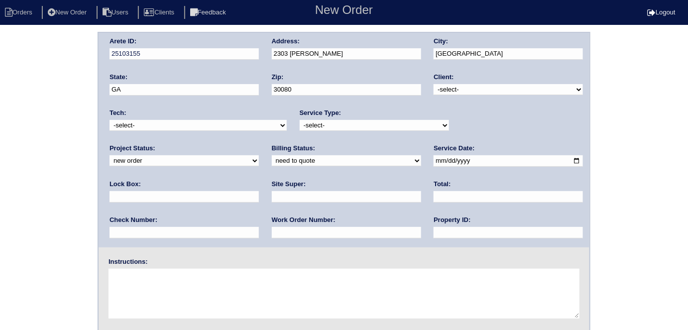
click at [438, 87] on select "-select- TriCon American Homes American Homes 4 Rent First Key Homes Zillow The…" at bounding box center [507, 89] width 149 height 11
select select "1"
click at [434, 84] on select "-select- TriCon American Homes American Homes 4 Rent First Key Homes Zillow The…" at bounding box center [507, 89] width 149 height 11
drag, startPoint x: 355, startPoint y: 122, endPoint x: 347, endPoint y: 126, distance: 8.5
click at [354, 122] on select "-select- initial service basic service maintenance call replacement scope servi…" at bounding box center [374, 125] width 149 height 11
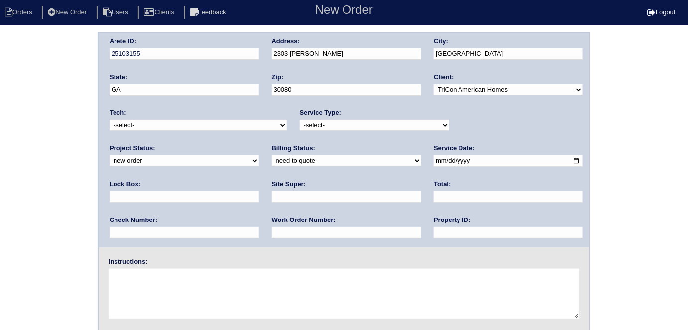
select select "initial service"
click at [300, 120] on select "-select- initial service basic service maintenance call replacement scope servi…" at bounding box center [374, 125] width 149 height 11
click at [259, 191] on input "text" at bounding box center [183, 196] width 149 height 11
type input "9310"
click at [433, 160] on input "date" at bounding box center [507, 160] width 149 height 11
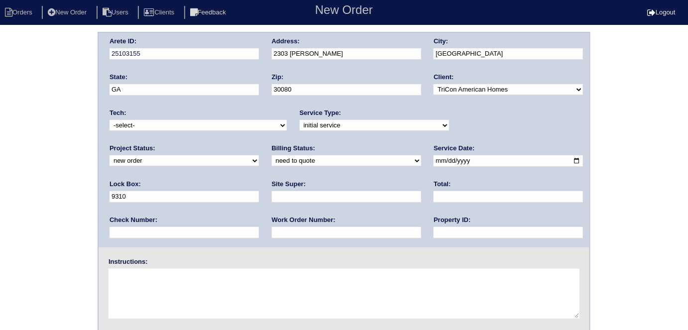
type input "2025-08-27"
click at [433, 235] on input "text" at bounding box center [507, 232] width 149 height 11
type input "N/A"
click at [272, 199] on input "text" at bounding box center [346, 196] width 149 height 11
type input "Mandy Van Etten"
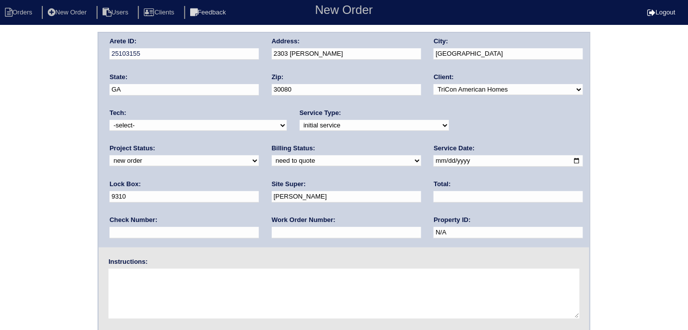
click at [272, 227] on input "text" at bounding box center [346, 232] width 149 height 11
type input "538121"
click at [145, 294] on textarea at bounding box center [343, 294] width 471 height 50
drag, startPoint x: 182, startPoint y: 292, endPoint x: 171, endPoint y: 230, distance: 63.1
click at [182, 291] on textarea at bounding box center [343, 294] width 471 height 50
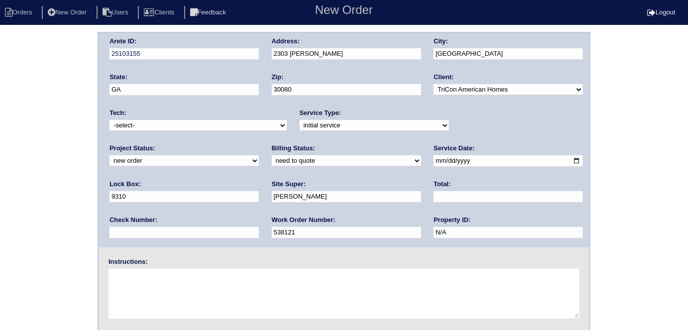
click at [156, 292] on textarea at bounding box center [343, 294] width 471 height 50
type textarea "Install smart tstats if needed"
drag, startPoint x: 17, startPoint y: 131, endPoint x: 34, endPoint y: 129, distance: 17.6
click at [17, 131] on div "Arete ID: 25103155 Address: 2303 Mclean Chase City: Smyrna State: GA Zip: 30080…" at bounding box center [344, 233] width 688 height 403
click at [353, 60] on div "Address: 2303 Mclean Chase" at bounding box center [346, 51] width 149 height 28
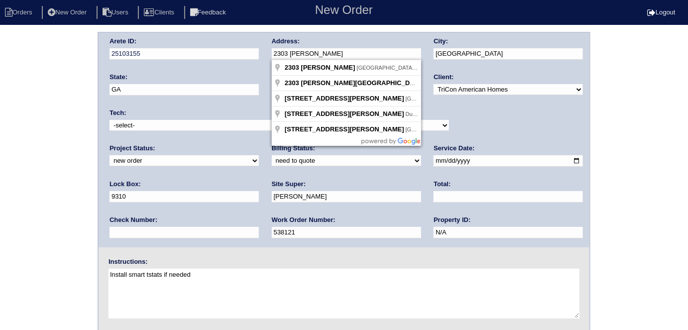
drag, startPoint x: 348, startPoint y: 54, endPoint x: 206, endPoint y: 46, distance: 143.0
click at [206, 46] on div "Arete ID: 25103155 Address: 2303 Mclean Chase City: Smyrna State: GA Zip: 30080…" at bounding box center [344, 140] width 491 height 214
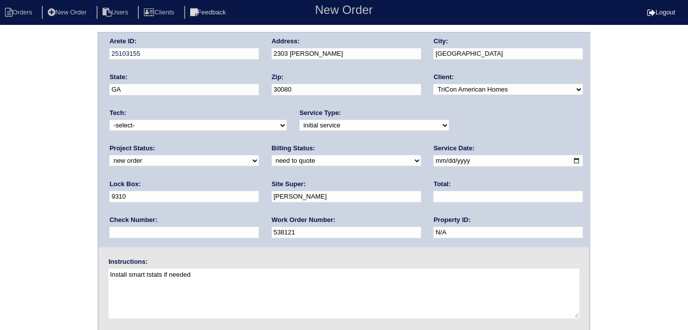
click at [28, 180] on div "Arete ID: 25103155 Address: 2303 Mclean Chase City: Smyrna State: GA Zip: 30080…" at bounding box center [344, 233] width 688 height 403
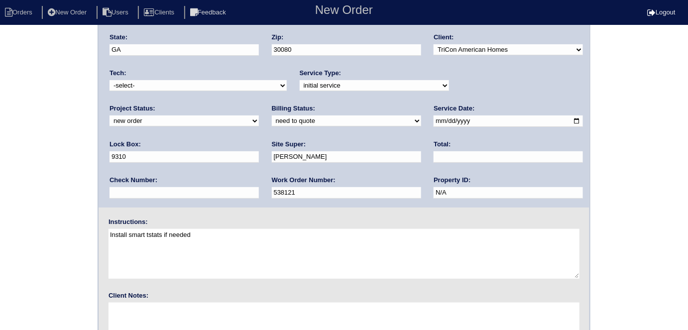
scroll to position [102, 0]
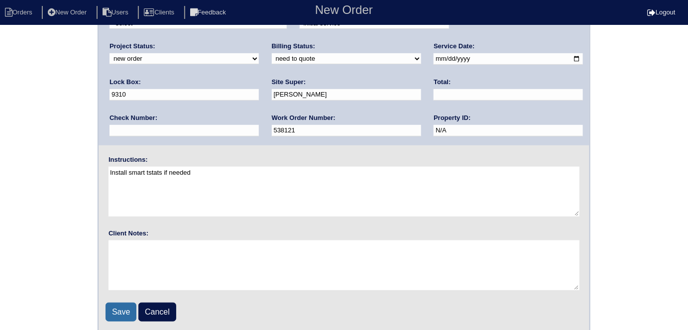
click at [115, 303] on input "Save" at bounding box center [120, 312] width 31 height 19
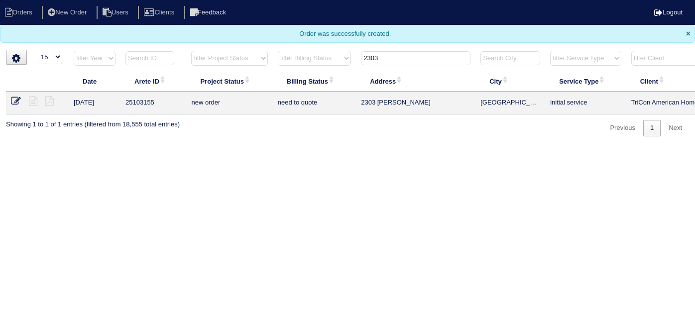
select select "15"
drag, startPoint x: 417, startPoint y: 57, endPoint x: 326, endPoint y: 53, distance: 90.1
click at [326, 53] on tr "filter Year -- Any Year -- 2025 2024 2023 2022 2021 2020 2019 filter Project St…" at bounding box center [437, 60] width 862 height 20
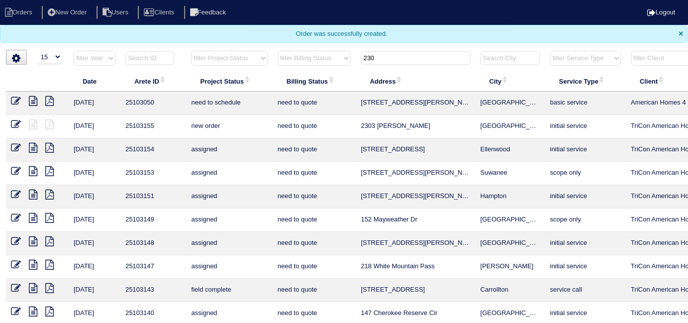
type input "230"
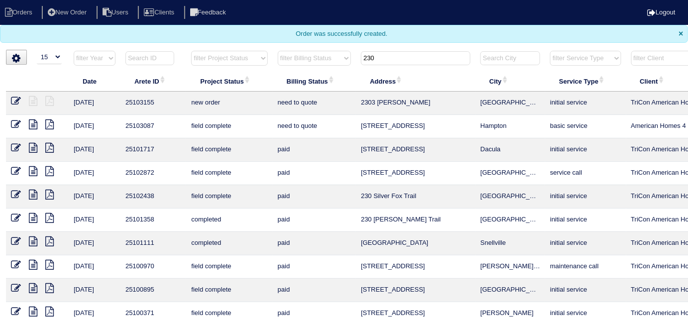
drag, startPoint x: 417, startPoint y: 62, endPoint x: 249, endPoint y: 59, distance: 167.7
click at [249, 59] on tr "filter Year -- Any Year -- 2025 2024 2023 2022 2021 2020 2019 filter Project St…" at bounding box center [437, 60] width 862 height 20
click at [204, 59] on select "filter Project Status -- Any Project Status -- new order assigned in progress f…" at bounding box center [229, 58] width 76 height 15
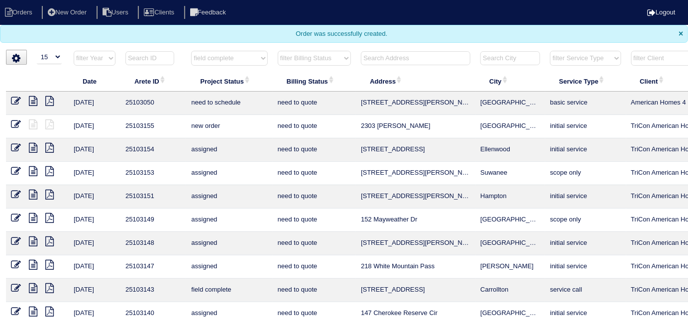
click at [191, 51] on select "filter Project Status -- Any Project Status -- new order assigned in progress f…" at bounding box center [229, 58] width 76 height 15
select select "field complete"
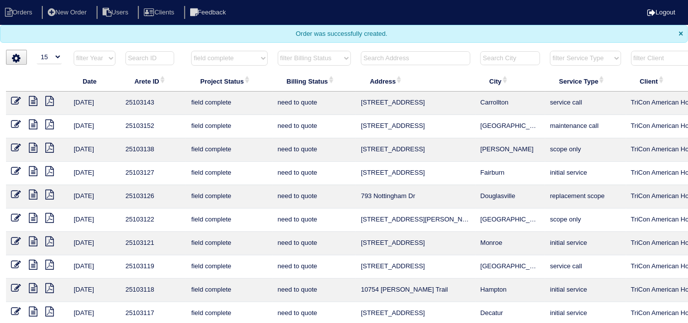
drag, startPoint x: 300, startPoint y: 53, endPoint x: 301, endPoint y: 64, distance: 11.0
click at [300, 53] on select "filter Billing Status -- Any Billing Status -- need to quote quoted need to inv…" at bounding box center [314, 58] width 73 height 15
select select "need to quote"
click at [278, 51] on select "filter Billing Status -- Any Billing Status -- need to quote quoted need to inv…" at bounding box center [314, 58] width 73 height 15
select select "field complete"
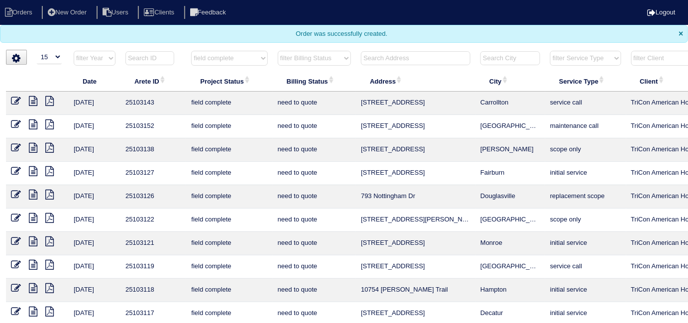
select select "need to quote"
click at [50, 172] on icon at bounding box center [49, 171] width 8 height 10
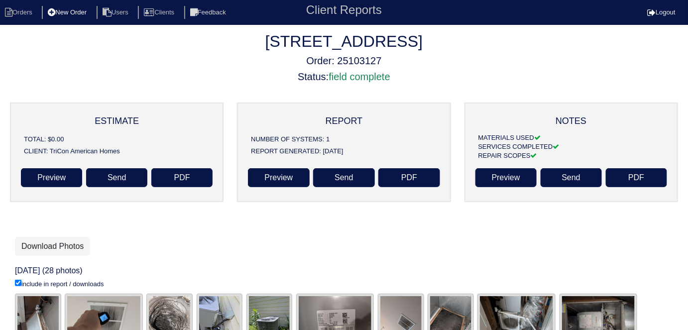
drag, startPoint x: 21, startPoint y: 10, endPoint x: 52, endPoint y: 12, distance: 30.4
click at [21, 10] on li "Orders" at bounding box center [20, 12] width 40 height 13
select select "15"
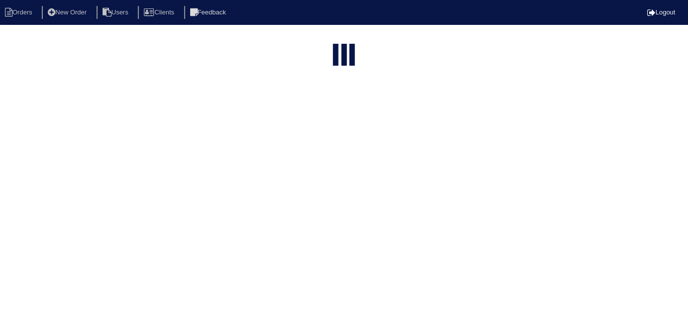
select select "field complete"
select select "need to quote"
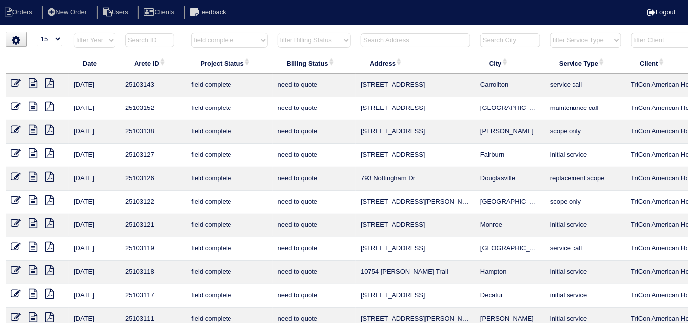
drag, startPoint x: 241, startPoint y: 39, endPoint x: 239, endPoint y: 45, distance: 6.3
click at [241, 39] on select "filter Project Status -- Any Project Status -- new order assigned in progress f…" at bounding box center [229, 40] width 76 height 15
select select
click at [191, 33] on select "filter Project Status -- Any Project Status -- new order assigned in progress f…" at bounding box center [229, 40] width 76 height 15
select select "need to quote"
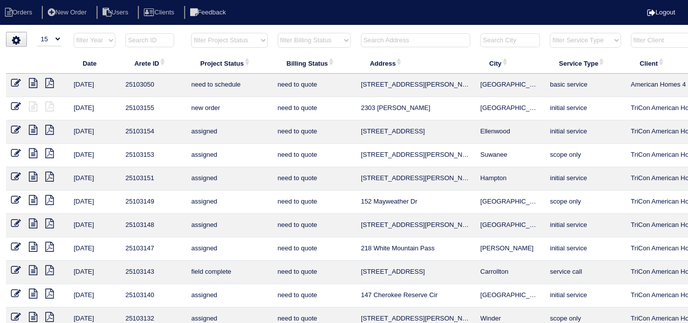
click at [295, 39] on select "filter Billing Status -- Any Billing Status -- need to quote quoted need to inv…" at bounding box center [314, 40] width 73 height 15
select select
click at [278, 33] on select "filter Billing Status -- Any Billing Status -- need to quote quoted need to inv…" at bounding box center [314, 40] width 73 height 15
click at [378, 44] on input "text" at bounding box center [415, 40] width 109 height 14
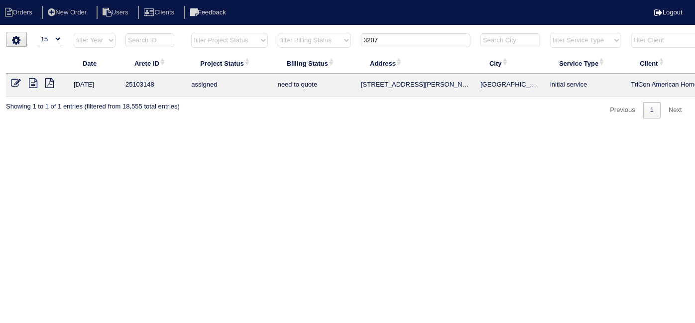
type input "3207"
drag, startPoint x: 405, startPoint y: 40, endPoint x: 180, endPoint y: 6, distance: 227.5
click at [260, 32] on body "Orders New Order Users Clients Feedback Logout Orders New Order Users Clients M…" at bounding box center [347, 75] width 695 height 87
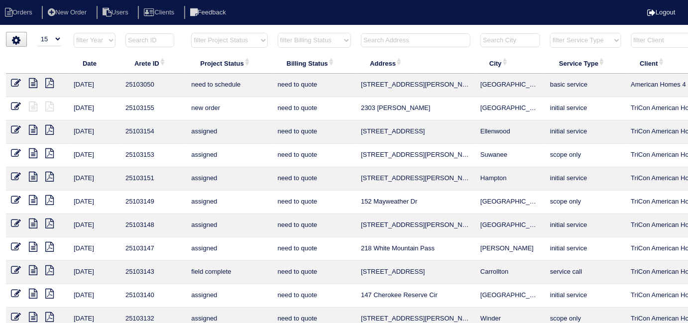
click at [198, 39] on select "filter Project Status -- Any Project Status -- new order assigned in progress f…" at bounding box center [229, 40] width 76 height 15
click at [191, 33] on select "filter Project Status -- Any Project Status -- new order assigned in progress f…" at bounding box center [229, 40] width 76 height 15
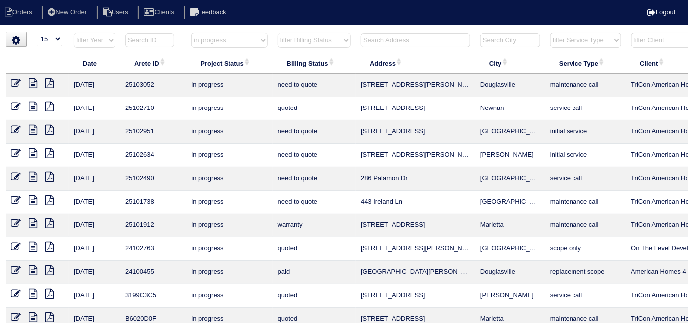
click at [207, 46] on select "filter Project Status -- Any Project Status -- new order assigned in progress f…" at bounding box center [229, 40] width 76 height 15
click at [191, 33] on select "filter Project Status -- Any Project Status -- new order assigned in progress f…" at bounding box center [229, 40] width 76 height 15
select select "field complete"
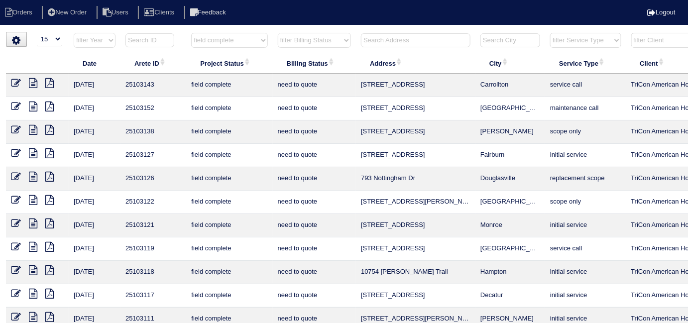
click at [288, 43] on select "filter Billing Status -- Any Billing Status -- need to quote quoted need to inv…" at bounding box center [314, 40] width 73 height 15
select select "need to quote"
click at [278, 33] on select "filter Billing Status -- Any Billing Status -- need to quote quoted need to inv…" at bounding box center [314, 40] width 73 height 15
select select "field complete"
select select "need to quote"
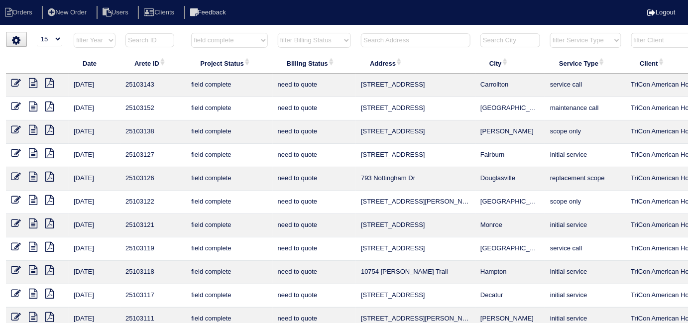
click at [48, 177] on icon at bounding box center [49, 177] width 8 height 10
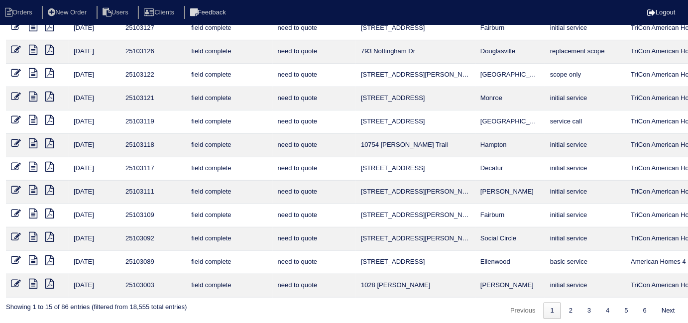
scroll to position [129, 0]
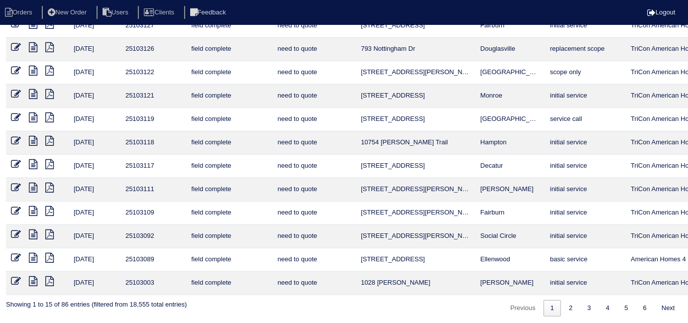
click at [50, 71] on icon at bounding box center [49, 71] width 8 height 10
click at [46, 93] on icon at bounding box center [49, 94] width 8 height 10
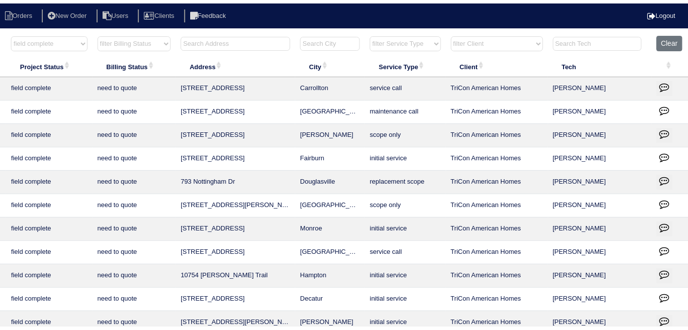
scroll to position [0, 0]
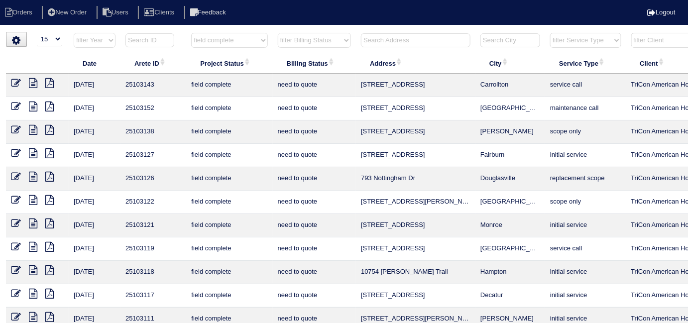
click at [235, 41] on select "filter Project Status -- Any Project Status -- new order assigned in progress f…" at bounding box center [229, 40] width 76 height 15
select select
click at [191, 33] on select "filter Project Status -- Any Project Status -- new order assigned in progress f…" at bounding box center [229, 40] width 76 height 15
click at [305, 40] on select "filter Billing Status -- Any Billing Status -- need to quote quoted need to inv…" at bounding box center [314, 40] width 73 height 15
select select "need to quote"
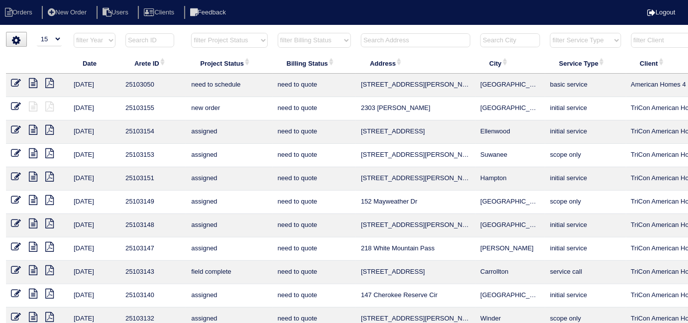
select select
click at [278, 33] on select "filter Billing Status -- Any Billing Status -- need to quote quoted need to inv…" at bounding box center [314, 40] width 73 height 15
click at [368, 41] on input "text" at bounding box center [415, 40] width 109 height 14
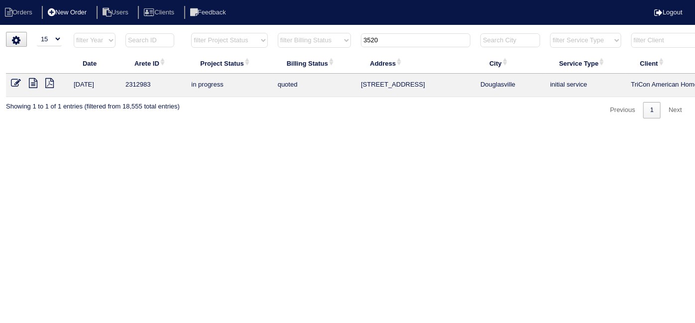
type input "3520"
drag, startPoint x: 86, startPoint y: 11, endPoint x: 146, endPoint y: 23, distance: 61.3
click at [86, 11] on li "New Order" at bounding box center [68, 12] width 53 height 13
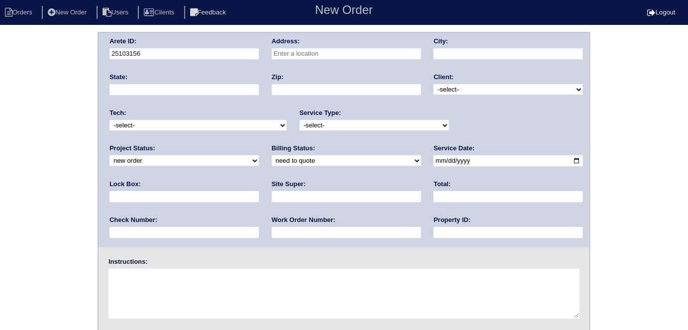
click at [292, 47] on div "Address:" at bounding box center [346, 51] width 149 height 28
click at [296, 53] on input "text" at bounding box center [346, 53] width 149 height 11
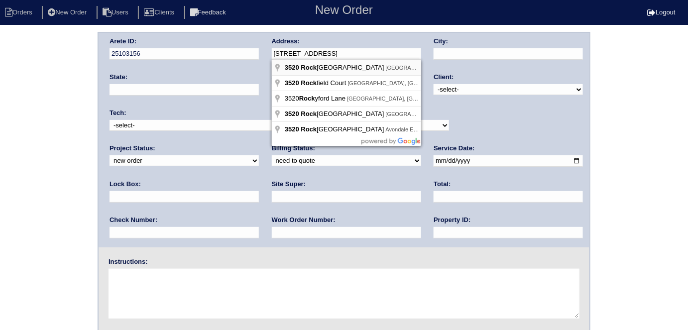
type input "3520 Rockfort Dr"
type input "College Park"
type input "GA"
type input "30349"
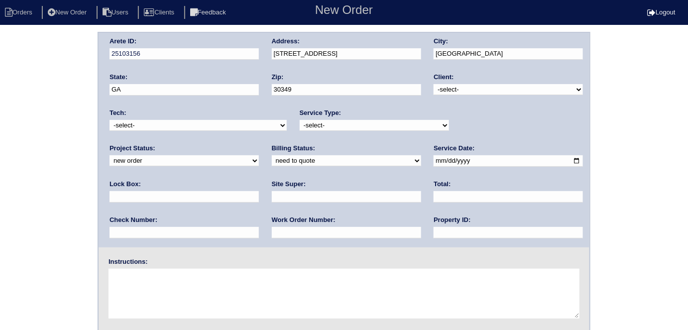
drag, startPoint x: 486, startPoint y: 51, endPoint x: 407, endPoint y: 54, distance: 78.7
click at [407, 54] on div "Arete ID: 25103156 Address: 3520 Rockfort Dr City: College Park State: GA Zip: …" at bounding box center [344, 140] width 491 height 214
type input "[GEOGRAPHIC_DATA]"
click at [449, 92] on select "-select- TriCon American Homes American Homes 4 Rent First Key Homes Zillow The…" at bounding box center [507, 89] width 149 height 11
select select "1"
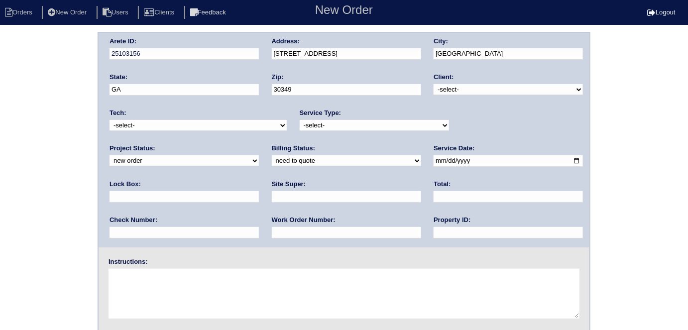
click at [434, 84] on select "-select- TriCon American Homes American Homes 4 Rent First Key Homes Zillow The…" at bounding box center [507, 89] width 149 height 11
drag, startPoint x: 357, startPoint y: 122, endPoint x: 350, endPoint y: 128, distance: 9.2
click at [357, 122] on select "-select- initial service basic service maintenance call replacement scope servi…" at bounding box center [374, 125] width 149 height 11
select select "scope only"
click at [300, 120] on select "-select- initial service basic service maintenance call replacement scope servi…" at bounding box center [374, 125] width 149 height 11
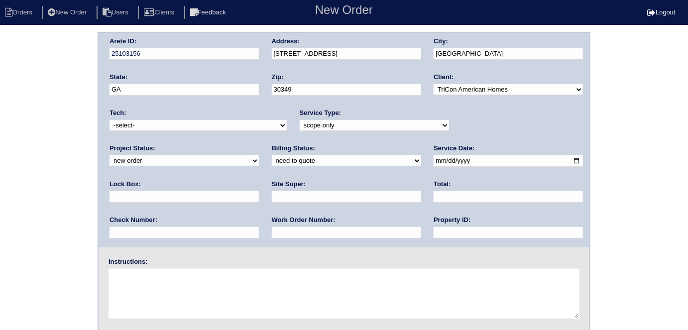
click at [259, 191] on input "text" at bounding box center [183, 196] width 149 height 11
type input "9310 - on garage"
click at [433, 160] on input "date" at bounding box center [507, 160] width 149 height 11
type input "2025-08-27"
click at [433, 235] on input "text" at bounding box center [507, 232] width 149 height 11
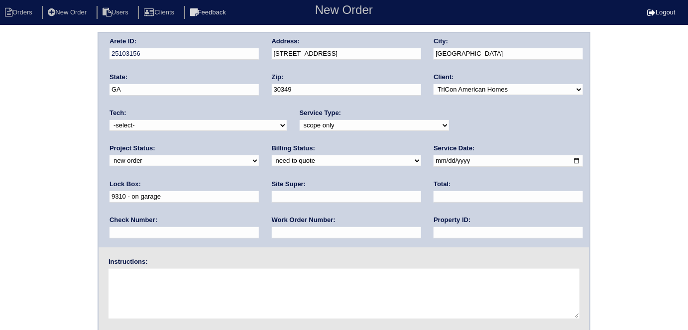
type input "N/A"
click at [272, 192] on input "text" at bounding box center [346, 196] width 149 height 11
type input "Trevonte Jones"
click at [144, 298] on textarea at bounding box center [343, 294] width 471 height 50
type textarea "Scope for service/repairs needed"
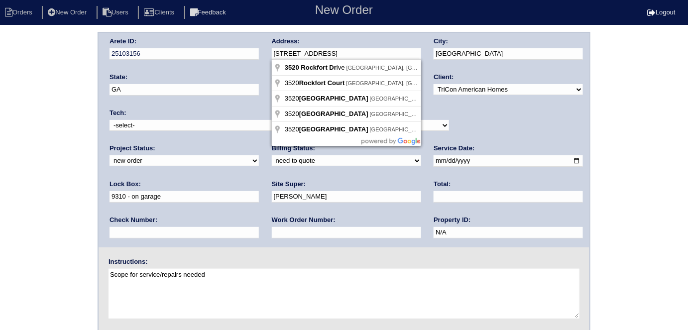
drag, startPoint x: 333, startPoint y: 52, endPoint x: 268, endPoint y: 55, distance: 65.3
click at [268, 55] on div "Arete ID: 25103156 Address: 3520 Rockfort Dr City: Atlanta State: GA Zip: 30349…" at bounding box center [344, 140] width 491 height 214
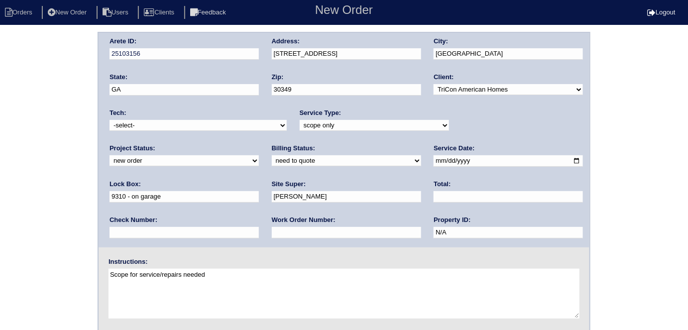
click at [0, 166] on div "Arete ID: 25103156 Address: 3520 Rockfort Dr City: Atlanta State: GA Zip: 30349…" at bounding box center [344, 233] width 688 height 403
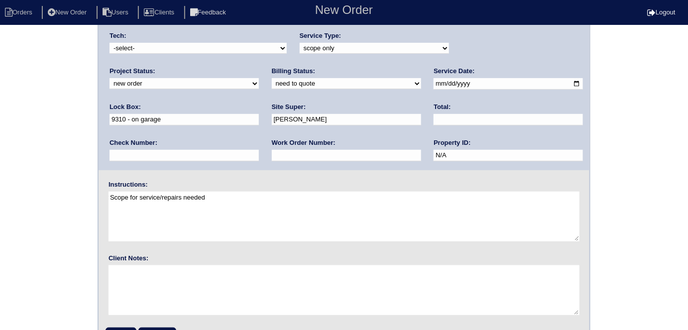
scroll to position [102, 0]
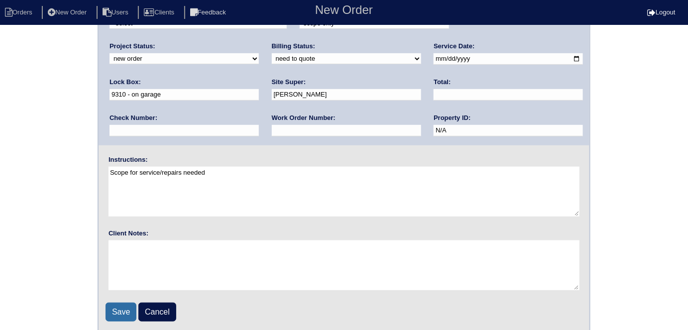
click at [112, 314] on input "Save" at bounding box center [120, 312] width 31 height 19
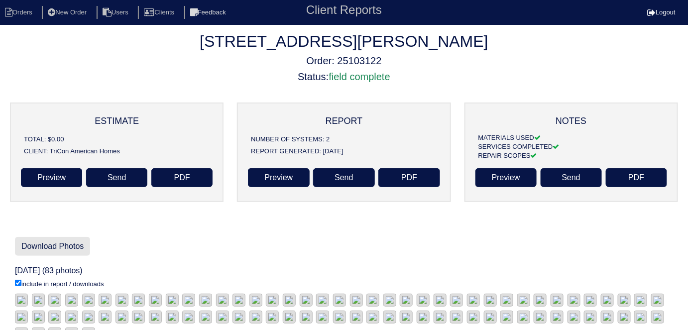
click at [69, 251] on link "Download Photos" at bounding box center [52, 246] width 75 height 19
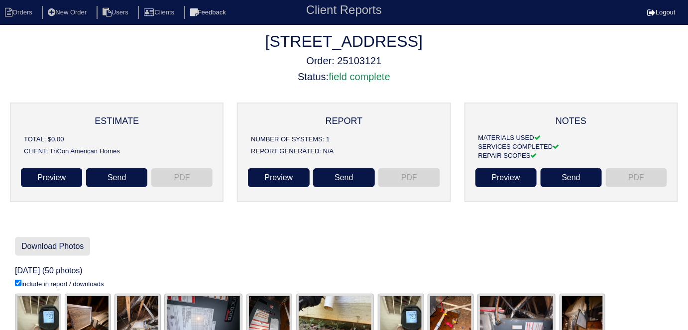
click at [66, 240] on link "Download Photos" at bounding box center [52, 246] width 75 height 19
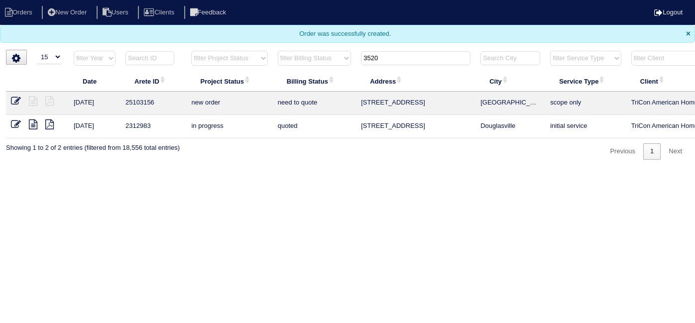
select select "15"
drag, startPoint x: 383, startPoint y: 53, endPoint x: 154, endPoint y: 5, distance: 234.3
click at [213, 26] on body "Orders New Order Users Clients Feedback Logout Orders New Order Users Clients M…" at bounding box center [347, 80] width 695 height 160
click at [231, 60] on select "filter Project Status -- Any Project Status -- new order assigned in progress f…" at bounding box center [229, 58] width 76 height 15
select select "field complete"
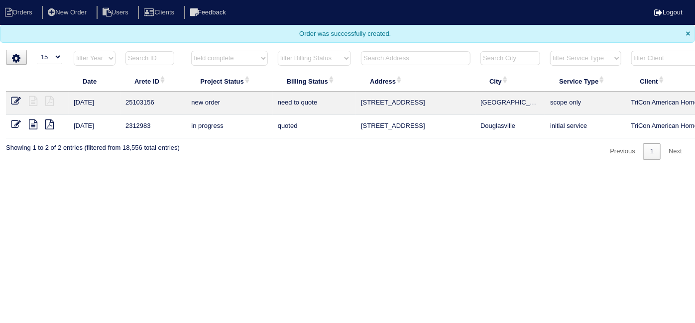
click at [191, 51] on select "filter Project Status -- Any Project Status -- new order assigned in progress f…" at bounding box center [229, 58] width 76 height 15
drag, startPoint x: 284, startPoint y: 59, endPoint x: 292, endPoint y: 63, distance: 8.9
click at [284, 58] on select "filter Billing Status -- Any Billing Status -- need to quote quoted need to inv…" at bounding box center [314, 58] width 73 height 15
select select "need to quote"
click at [278, 51] on select "filter Billing Status -- Any Billing Status -- need to quote quoted need to inv…" at bounding box center [314, 58] width 73 height 15
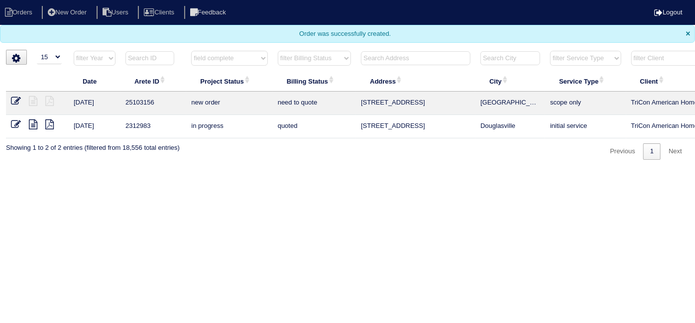
click at [333, 170] on html "Orders New Order Users Clients Feedback Logout Orders New Order Users Clients M…" at bounding box center [347, 85] width 695 height 170
select select "field complete"
select select "need to quote"
select select
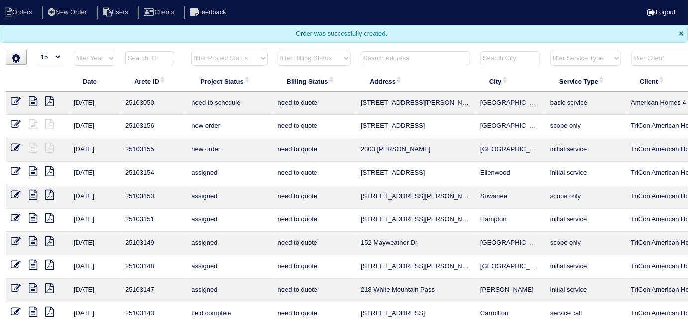
click at [229, 58] on select "filter Project Status -- Any Project Status -- new order assigned in progress f…" at bounding box center [229, 58] width 76 height 15
click at [191, 51] on select "filter Project Status -- Any Project Status -- new order assigned in progress f…" at bounding box center [229, 58] width 76 height 15
select select "field complete"
select select "need to quote"
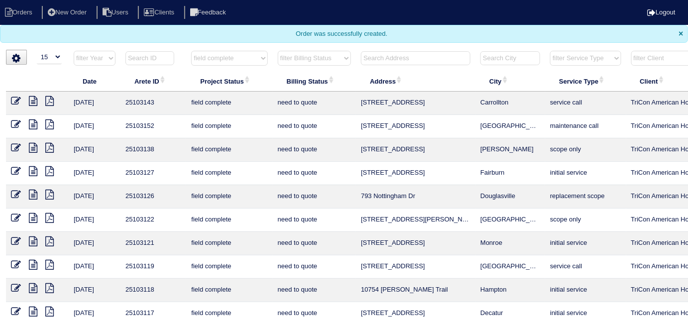
click at [287, 61] on select "filter Billing Status -- Any Billing Status -- need to quote quoted need to inv…" at bounding box center [314, 58] width 73 height 15
click at [264, 37] on div "Order was successfully created. ×" at bounding box center [344, 34] width 688 height 18
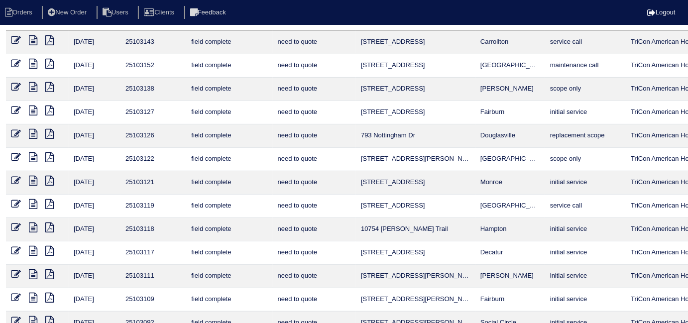
scroll to position [61, 0]
click at [53, 203] on icon at bounding box center [49, 204] width 8 height 10
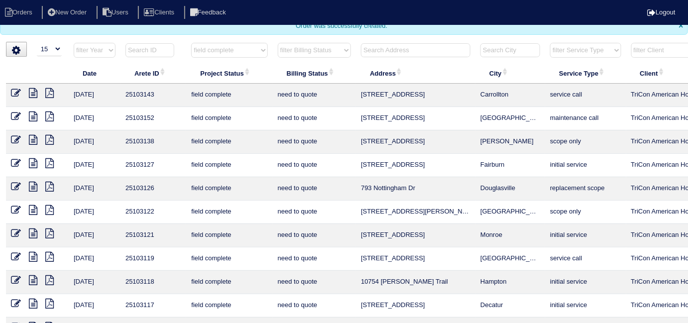
scroll to position [0, 0]
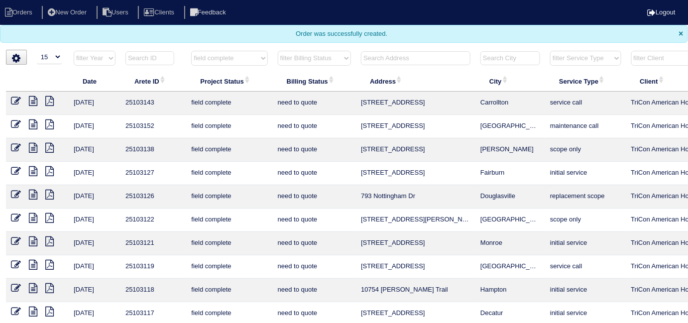
click at [226, 63] on th "filter Project Status -- Any Project Status -- new order assigned in progress f…" at bounding box center [229, 60] width 86 height 20
click at [221, 55] on select "filter Project Status -- Any Project Status -- new order assigned in progress f…" at bounding box center [229, 58] width 76 height 15
click at [218, 80] on th "Project Status" at bounding box center [229, 81] width 86 height 21
click at [219, 52] on select "filter Project Status -- Any Project Status -- new order assigned in progress f…" at bounding box center [229, 58] width 76 height 15
select select "field complete"
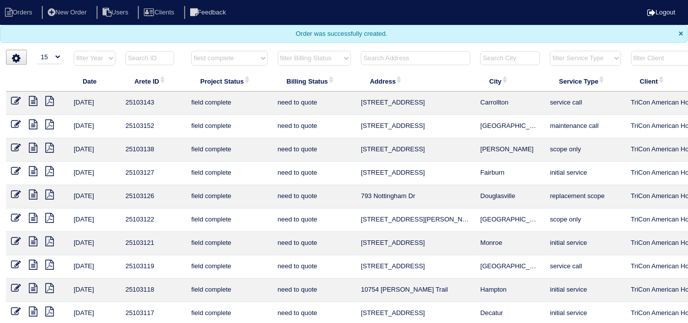
select select "need to quote"
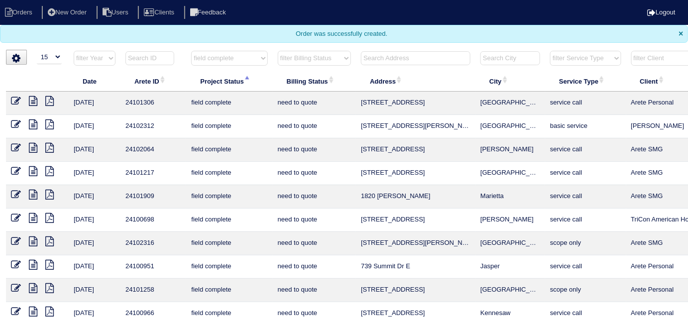
select select
click at [191, 51] on select "filter Project Status -- Any Project Status -- new order assigned in progress f…" at bounding box center [229, 58] width 76 height 15
select select "need to quote"
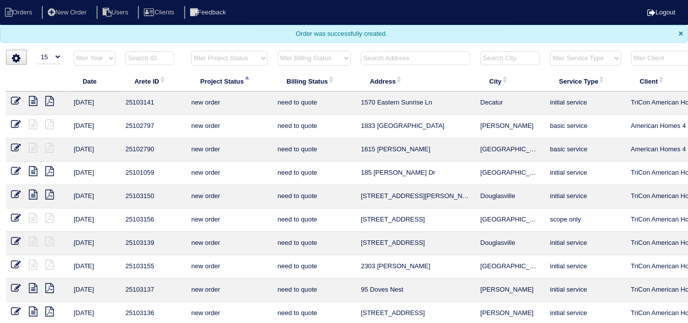
click at [325, 56] on select "filter Billing Status -- Any Billing Status -- need to quote quoted need to inv…" at bounding box center [314, 58] width 73 height 15
select select
click at [278, 51] on select "filter Billing Status -- Any Billing Status -- need to quote quoted need to inv…" at bounding box center [314, 58] width 73 height 15
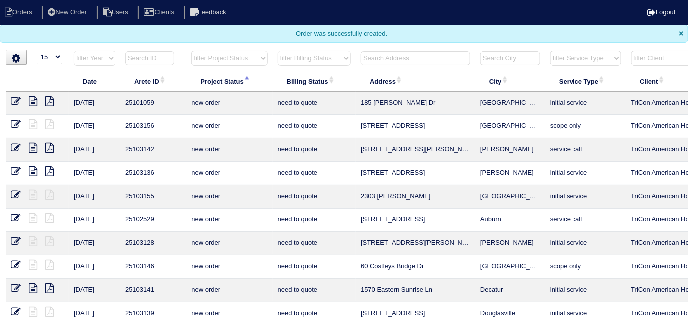
scroll to position [0, 180]
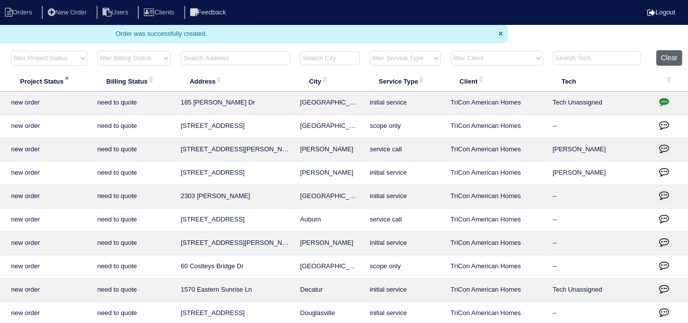
click at [680, 58] on button "Clear" at bounding box center [668, 57] width 25 height 15
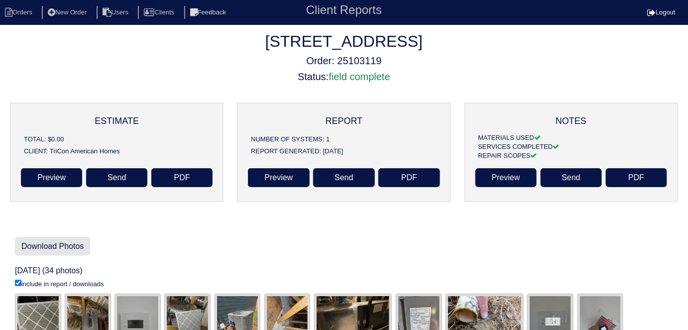
click at [88, 243] on link "Download Photos" at bounding box center [52, 246] width 75 height 19
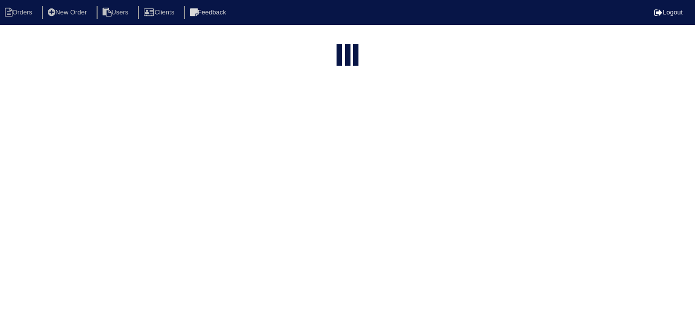
select select "15"
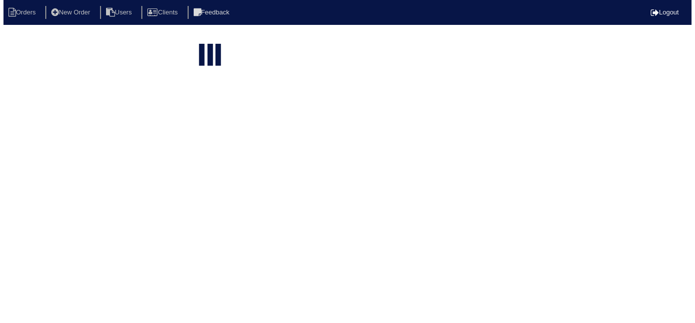
scroll to position [0, 139]
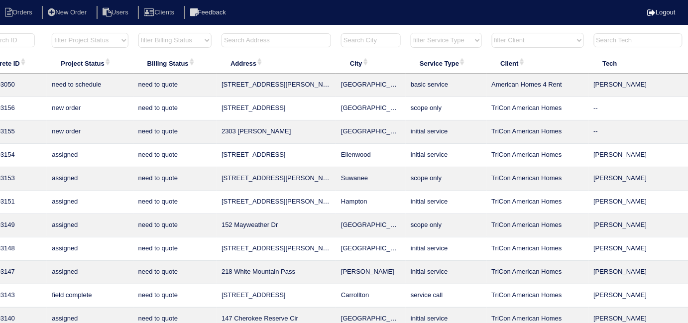
click at [278, 43] on input "text" at bounding box center [275, 40] width 109 height 14
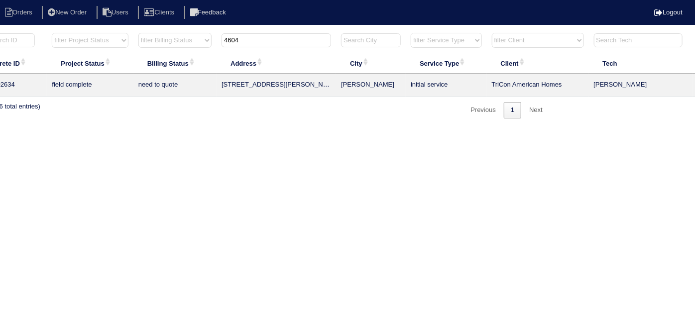
scroll to position [0, 0]
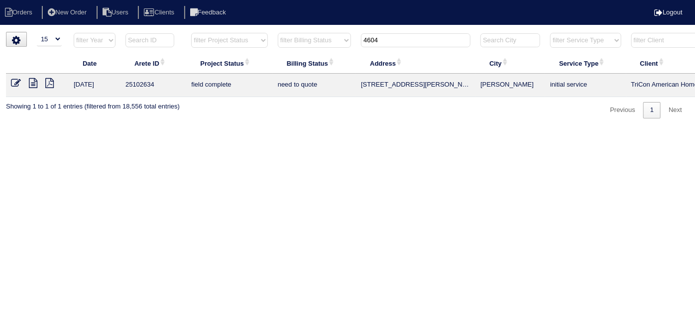
type input "4604"
click at [34, 83] on icon at bounding box center [33, 83] width 8 height 10
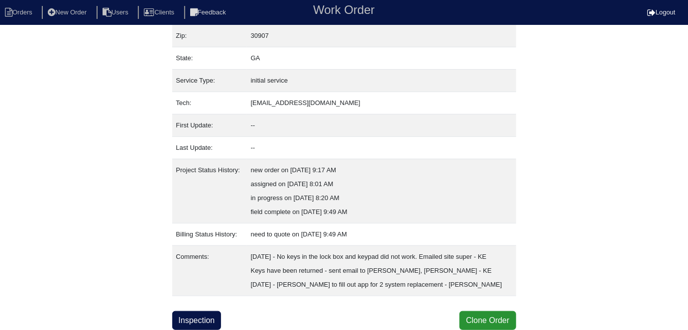
scroll to position [108, 0]
click at [214, 319] on link "Inspection" at bounding box center [196, 320] width 49 height 19
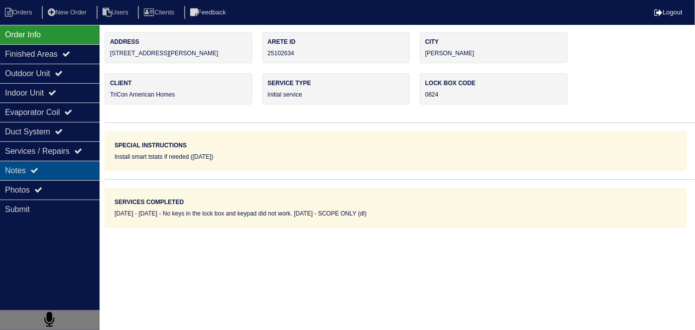
click at [65, 161] on div "Notes" at bounding box center [50, 170] width 100 height 19
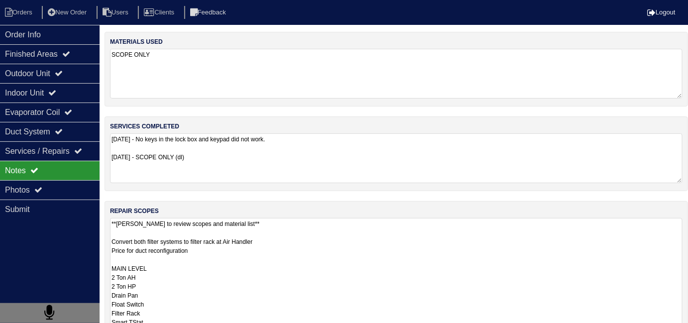
drag, startPoint x: 326, startPoint y: 240, endPoint x: 362, endPoint y: 263, distance: 42.3
click at [329, 241] on textarea "**[PERSON_NAME] to review scopes and material list** Convert both filter system…" at bounding box center [396, 317] width 572 height 199
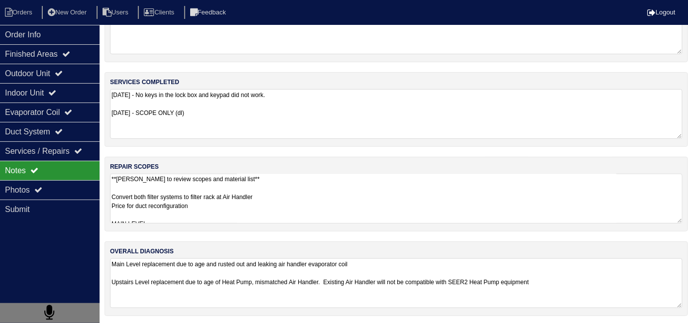
scroll to position [194, 0]
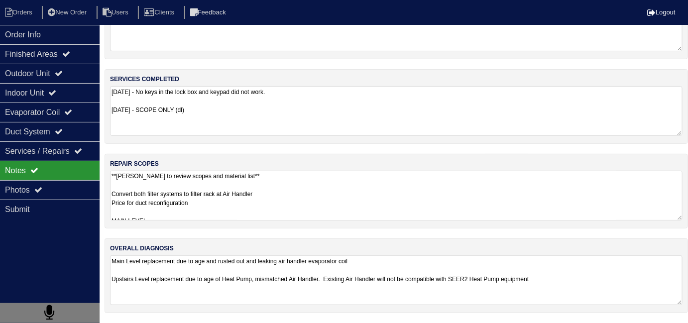
click at [296, 217] on textarea "**Payton to review scopes and material list** Convert both filter systems to fi…" at bounding box center [396, 196] width 572 height 50
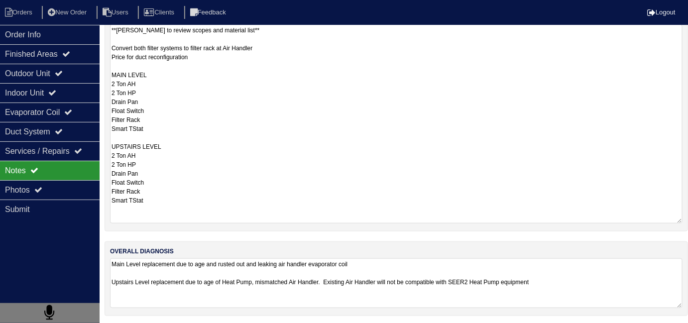
scroll to position [44, 0]
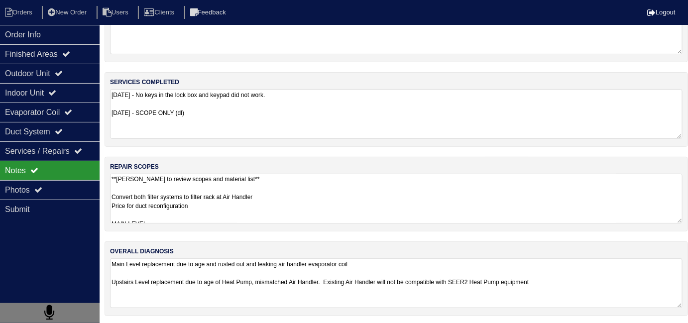
click at [314, 202] on textarea "**Payton to review scopes and material list** Convert both filter systems to fi…" at bounding box center [396, 199] width 572 height 50
click at [16, 13] on li "Orders" at bounding box center [20, 12] width 40 height 13
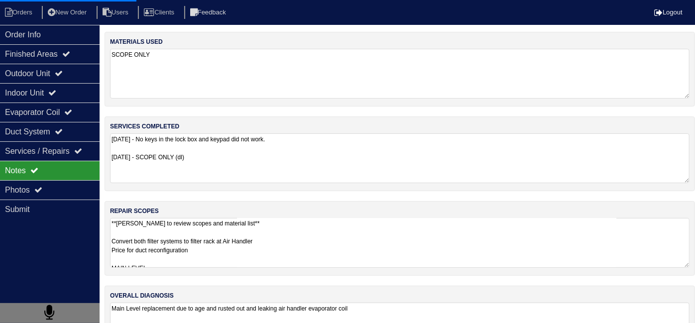
select select "15"
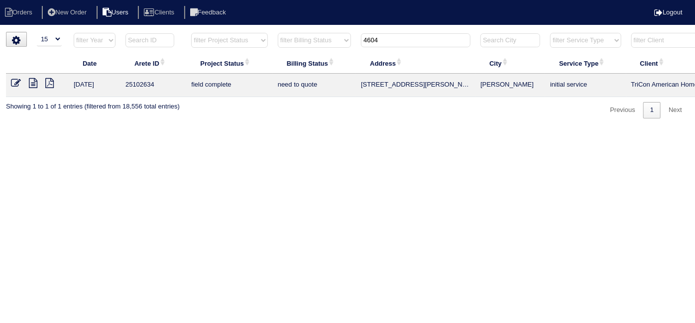
drag, startPoint x: 387, startPoint y: 43, endPoint x: 124, endPoint y: 12, distance: 264.0
click at [147, 32] on body "Orders New Order Users Clients Feedback Logout Orders New Order Users Clients M…" at bounding box center [347, 75] width 695 height 87
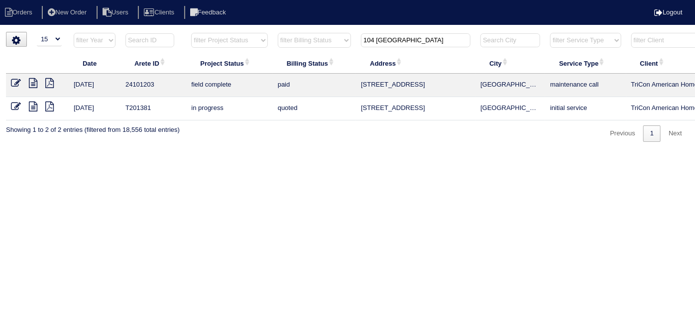
type input "104 salem"
click at [32, 87] on icon at bounding box center [33, 83] width 8 height 10
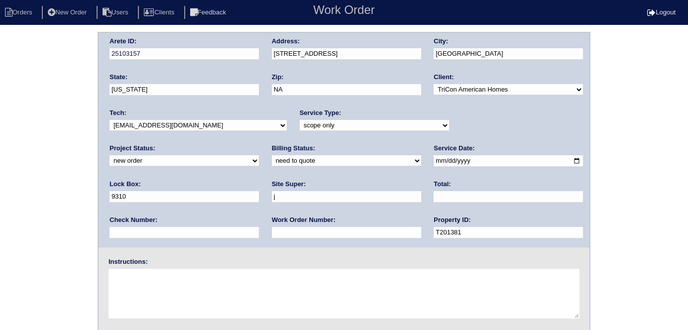
select select "scope only"
type input "[PERSON_NAME] House"
click at [198, 301] on textarea at bounding box center [343, 294] width 471 height 50
type textarea "Scope for service/repairs needed"
click at [255, 56] on div "Arete ID: 25103157 Address: [STREET_ADDRESS] City: [GEOGRAPHIC_DATA] State: [US…" at bounding box center [344, 140] width 491 height 214
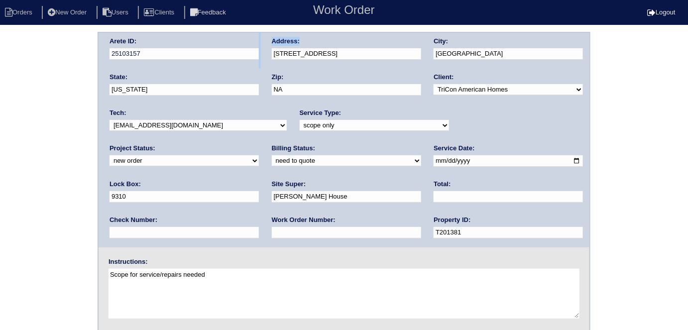
click at [267, 61] on div "Arete ID: 25103157 Address: [STREET_ADDRESS] City: [GEOGRAPHIC_DATA] State: [US…" at bounding box center [344, 140] width 491 height 214
drag, startPoint x: 333, startPoint y: 48, endPoint x: 273, endPoint y: 50, distance: 60.2
click at [273, 50] on input "[STREET_ADDRESS]" at bounding box center [346, 53] width 149 height 11
click at [0, 123] on div "Arete ID: 25103157 Address: 104 Salem Place City: Dallas State: Georgia Zip: NA…" at bounding box center [344, 233] width 688 height 403
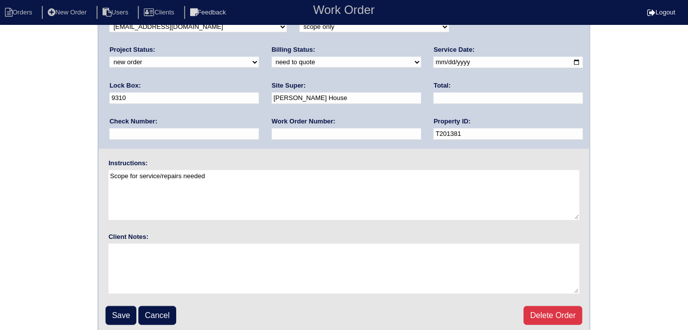
scroll to position [102, 0]
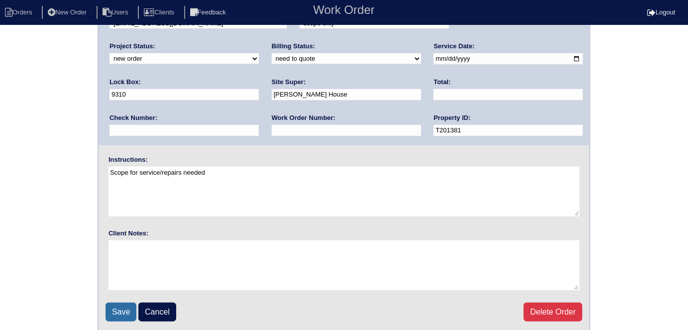
click at [120, 313] on input "Save" at bounding box center [120, 312] width 31 height 19
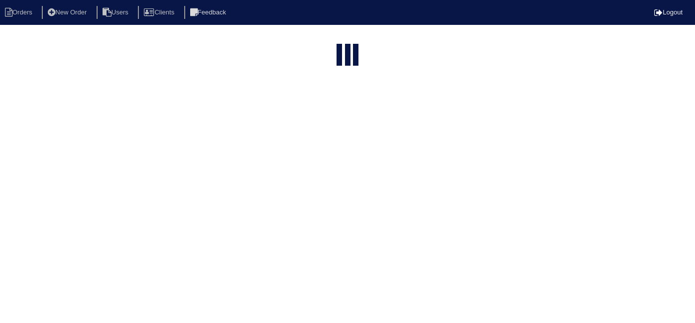
select select "15"
type input "104 [GEOGRAPHIC_DATA]"
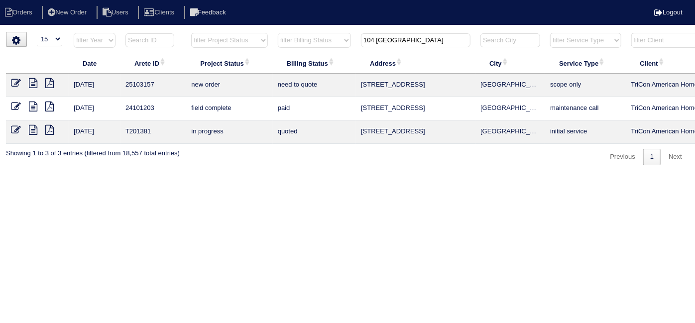
drag, startPoint x: 399, startPoint y: 43, endPoint x: 345, endPoint y: 40, distance: 53.9
click at [346, 40] on tr "filter Year -- Any Year -- 2025 2024 2023 2022 2021 2020 2019 filter Project St…" at bounding box center [437, 42] width 862 height 20
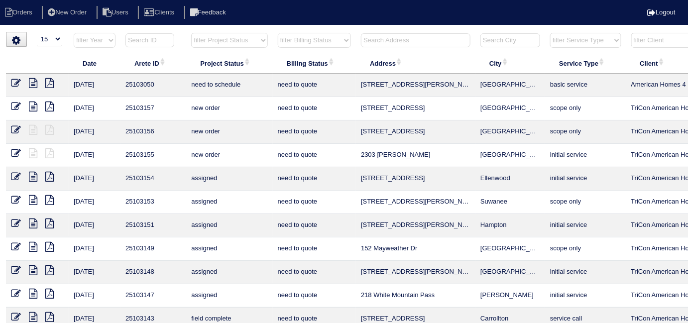
click at [414, 46] on input "text" at bounding box center [415, 40] width 109 height 14
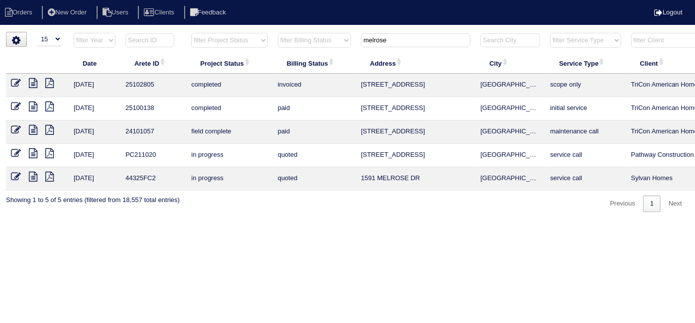
type input "melrose"
click at [35, 85] on icon at bounding box center [33, 83] width 8 height 10
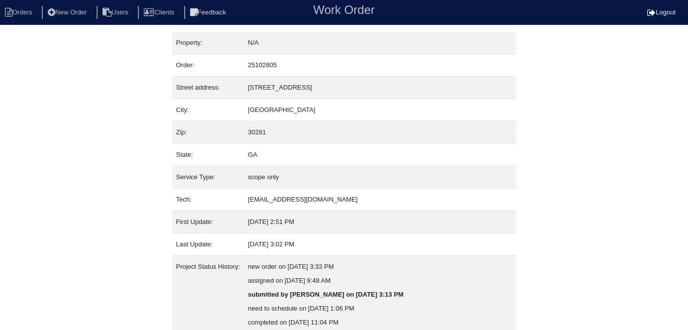
scroll to position [247, 0]
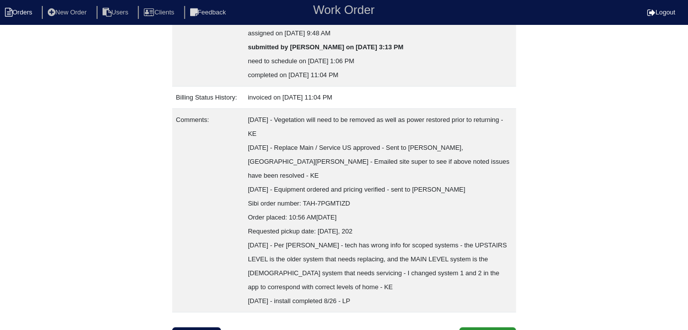
click at [18, 6] on li "Orders" at bounding box center [20, 12] width 40 height 13
select select "15"
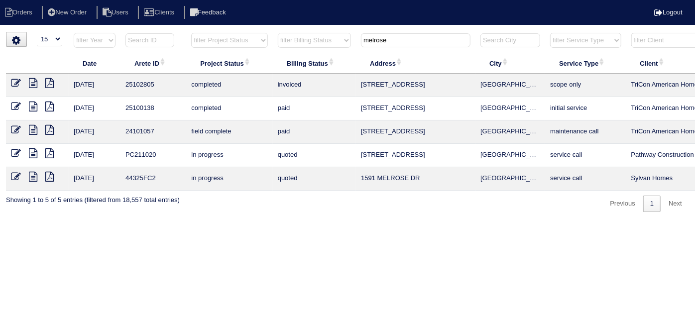
drag, startPoint x: 427, startPoint y: 36, endPoint x: 267, endPoint y: 0, distance: 164.2
click at [280, 32] on body "Orders New Order Users Clients Feedback Logout Orders New Order Users Clients M…" at bounding box center [347, 122] width 695 height 180
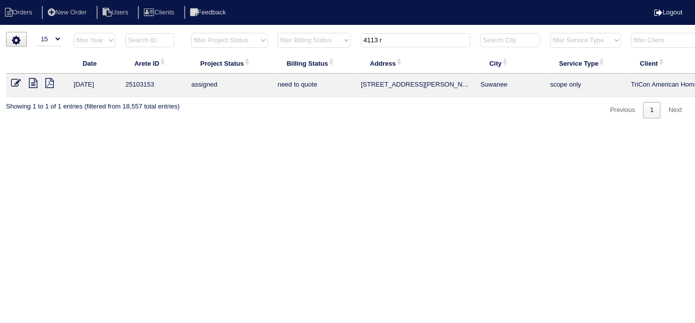
type input "4113 r"
click at [118, 115] on div "▼ 10 15 25 50 200 500 Search: Date Arete ID Project Status Billing Status Addre…" at bounding box center [347, 75] width 683 height 87
click at [14, 80] on icon at bounding box center [16, 83] width 10 height 10
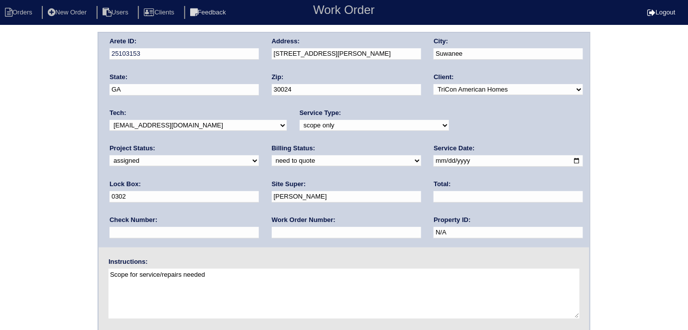
click at [272, 230] on input "text" at bounding box center [346, 232] width 149 height 11
click at [272, 227] on input "text" at bounding box center [346, 232] width 149 height 11
type input "538166"
click at [18, 213] on div "Arete ID: 25103153 Address: 4113 Roberts Crest Dr City: Suwanee State: GA Zip: …" at bounding box center [344, 233] width 688 height 403
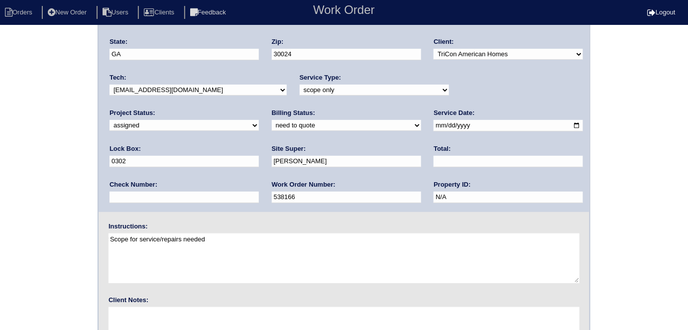
scroll to position [102, 0]
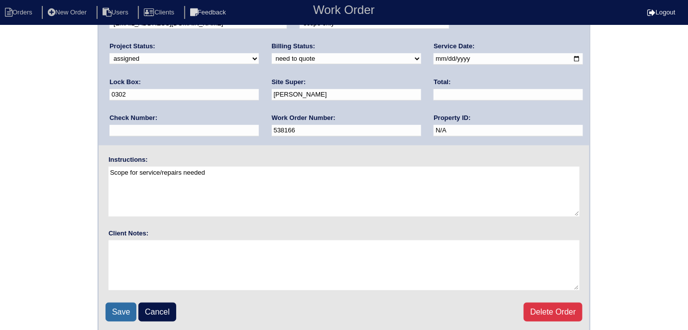
click at [126, 319] on input "Save" at bounding box center [120, 312] width 31 height 19
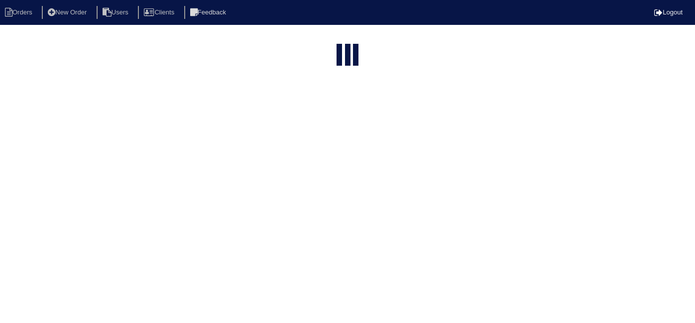
select select "15"
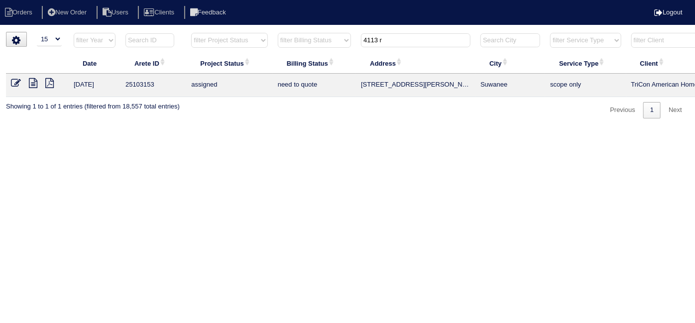
drag, startPoint x: 387, startPoint y: 36, endPoint x: 246, endPoint y: 1, distance: 145.1
click at [246, 32] on body "Orders New Order Users Clients Feedback Logout Orders New Order Users Clients M…" at bounding box center [347, 75] width 695 height 87
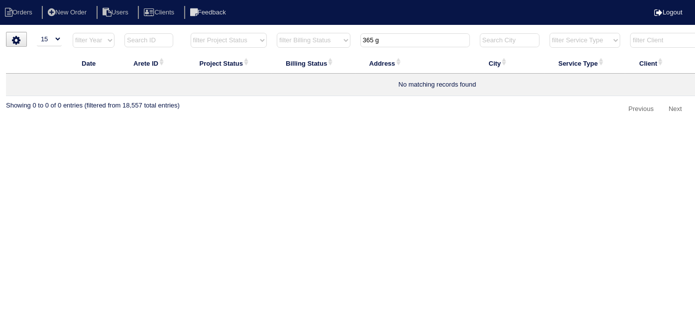
drag, startPoint x: 389, startPoint y: 42, endPoint x: 270, endPoint y: 24, distance: 120.8
click at [270, 32] on body "Orders New Order Users Clients Feedback Logout Orders New Order Users Clients M…" at bounding box center [347, 75] width 695 height 86
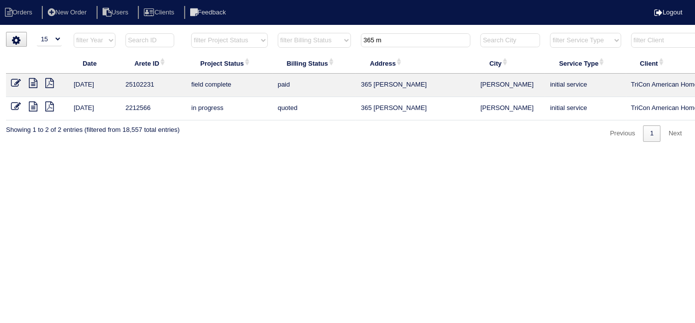
type input "365 m"
click at [33, 85] on icon at bounding box center [33, 83] width 8 height 10
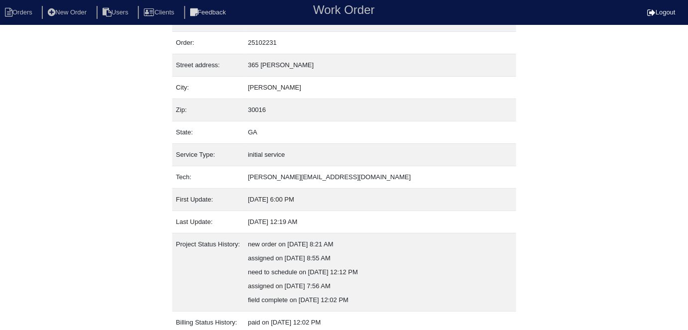
scroll to position [122, 0]
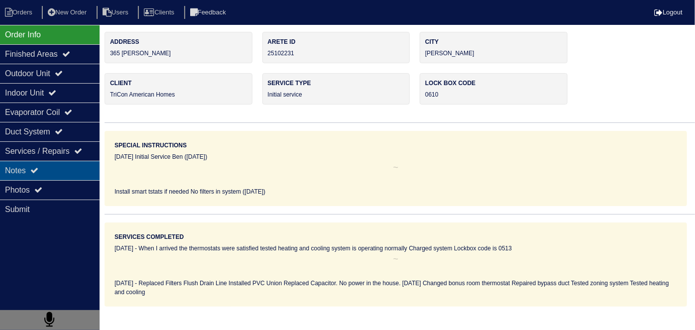
click at [58, 173] on div "Notes" at bounding box center [50, 170] width 100 height 19
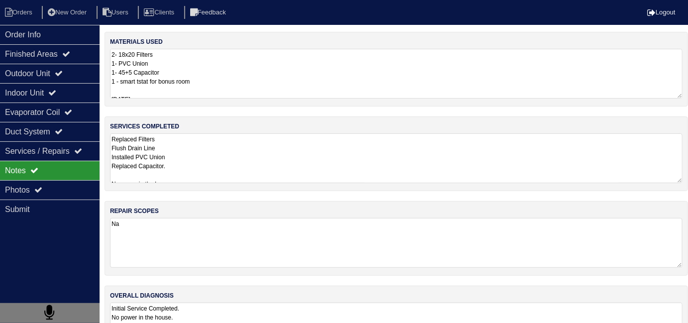
click at [251, 75] on textarea "2- 18x20 Filters 1- PVC Union 1- 45+5 Capacitor 1 - smart tstat for bonus room …" at bounding box center [396, 74] width 572 height 50
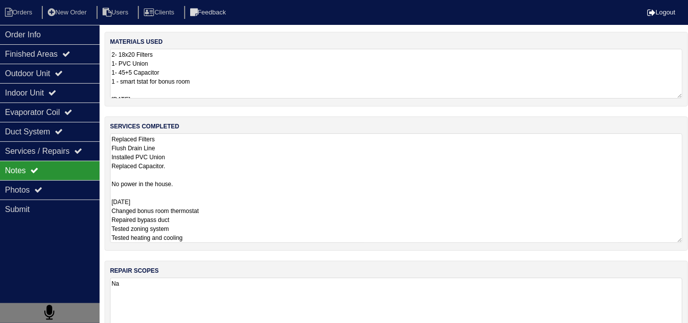
click at [279, 173] on textarea "Replaced Filters Flush Drain Line Installed PVC Union Replaced Capacitor. No po…" at bounding box center [396, 187] width 572 height 109
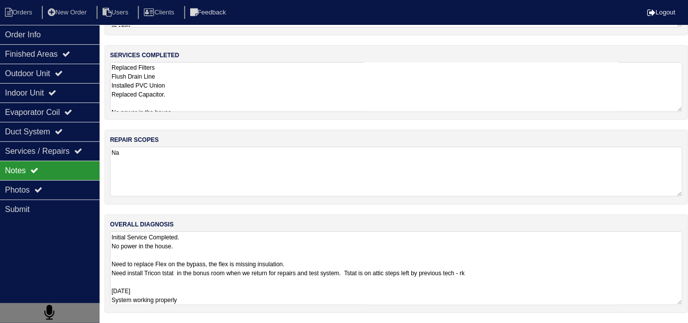
scroll to position [68, 0]
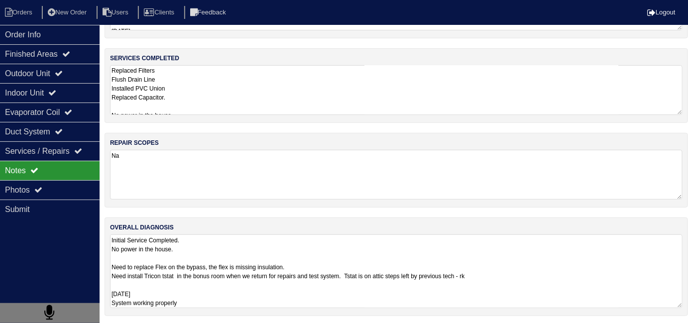
click at [358, 270] on textarea "Initial Service Completed. No power in the house. Need to replace Flex on the b…" at bounding box center [396, 271] width 572 height 74
click at [63, 71] on icon at bounding box center [59, 73] width 8 height 8
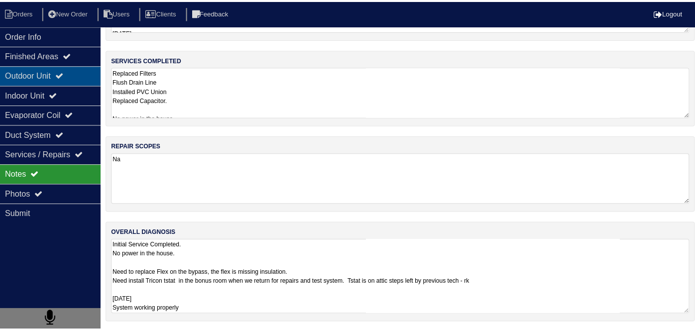
scroll to position [0, 0]
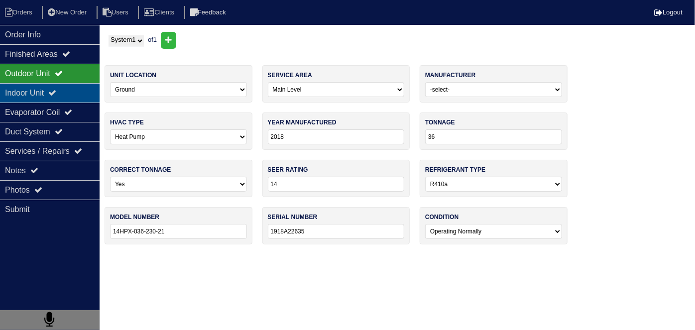
click at [60, 87] on div "Indoor Unit" at bounding box center [50, 92] width 100 height 19
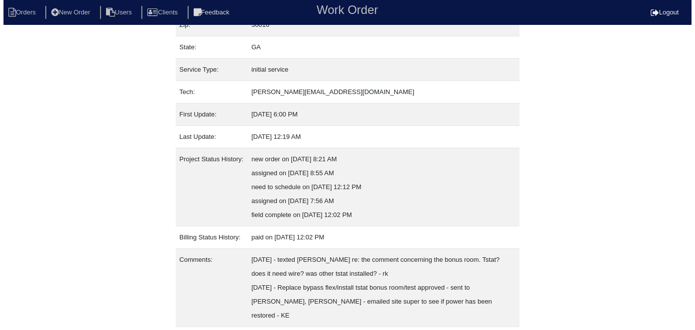
scroll to position [122, 0]
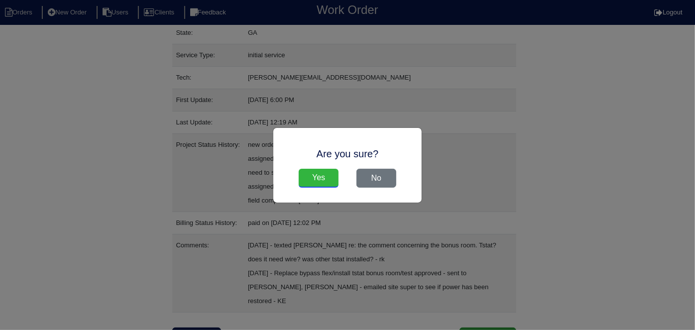
click at [327, 177] on input "Yes" at bounding box center [319, 178] width 40 height 19
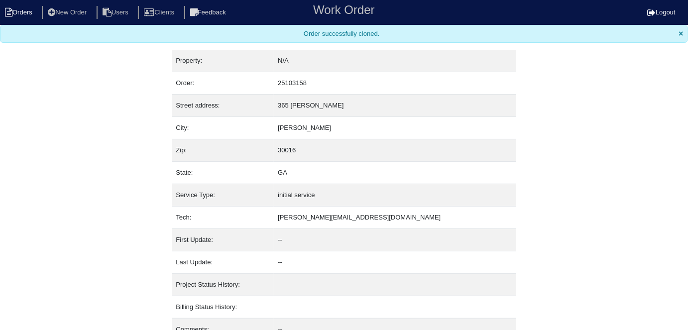
click at [14, 12] on li "Orders" at bounding box center [20, 12] width 40 height 13
select select "15"
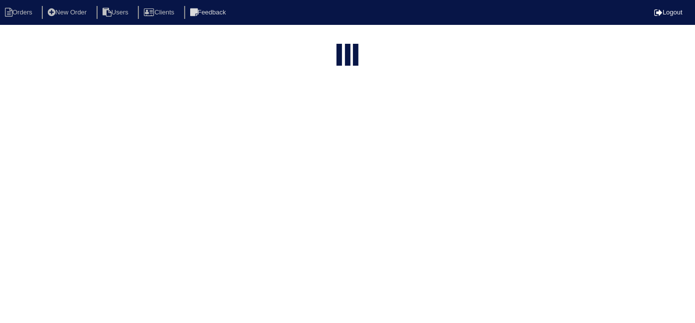
type input "365 m"
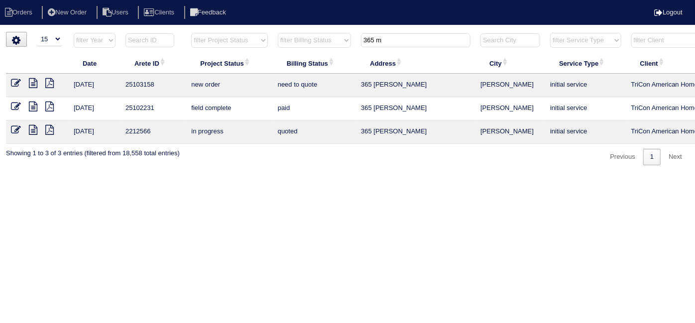
click at [11, 82] on icon at bounding box center [16, 83] width 10 height 10
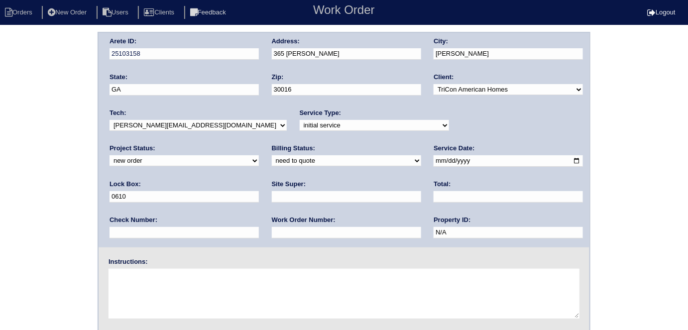
click at [300, 124] on select "-select- initial service basic service maintenance call replacement scope servi…" at bounding box center [374, 125] width 149 height 11
select select "service call"
click at [300, 120] on select "-select- initial service basic service maintenance call replacement scope servi…" at bounding box center [374, 125] width 149 height 11
click at [272, 191] on input "text" at bounding box center [346, 196] width 149 height 11
type input "[PERSON_NAME]"
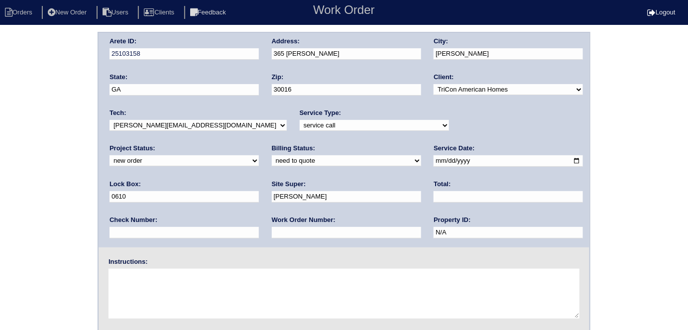
click at [174, 280] on textarea at bounding box center [343, 294] width 471 height 50
click at [205, 297] on textarea at bounding box center [343, 294] width 471 height 50
drag, startPoint x: 234, startPoint y: 303, endPoint x: 221, endPoint y: 288, distance: 19.4
click at [232, 300] on textarea at bounding box center [343, 294] width 471 height 50
paste textarea "Wrong filters left on site - filter rack bracket is broken - 404-956-7496"
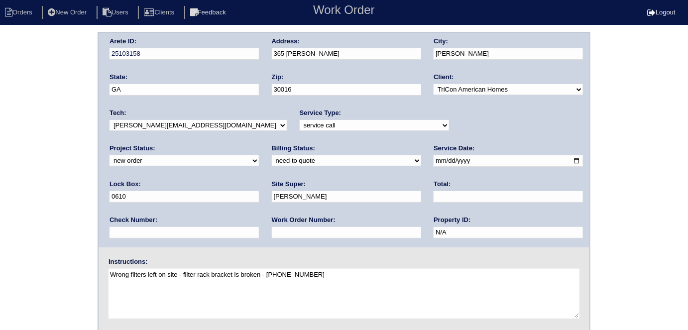
click at [391, 283] on textarea "Wrong filters left on site - filter rack bracket is broken - 404-956-7496" at bounding box center [343, 294] width 471 height 50
click at [293, 274] on textarea "Wrong filters left on site - filter rack bracket is broken - 404-956-7496" at bounding box center [343, 294] width 471 height 50
click at [133, 272] on textarea "Wrong filters left on site - filter rack bracket is broken 404-956-7496" at bounding box center [343, 294] width 471 height 50
type textarea "Wrong size filters left on site - filter rack bracket is broken 404-956-7496"
click at [186, 293] on textarea "Wrong size filters left on site - filter rack bracket is broken 404-956-7496" at bounding box center [343, 294] width 471 height 50
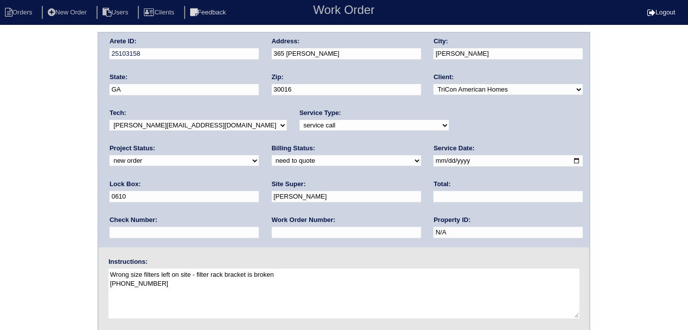
drag, startPoint x: 478, startPoint y: 157, endPoint x: 339, endPoint y: 150, distance: 138.5
click at [377, 150] on div "Arete ID: 25103158 Address: 365 McGiboney Ln City: Covington State: GA Zip: 300…" at bounding box center [344, 140] width 491 height 214
click at [0, 185] on div "Arete ID: 25103158 Address: 365 McGiboney Ln City: Covington State: GA Zip: 300…" at bounding box center [344, 233] width 688 height 403
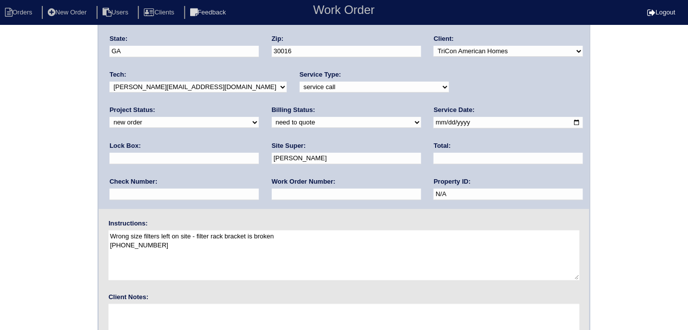
scroll to position [102, 0]
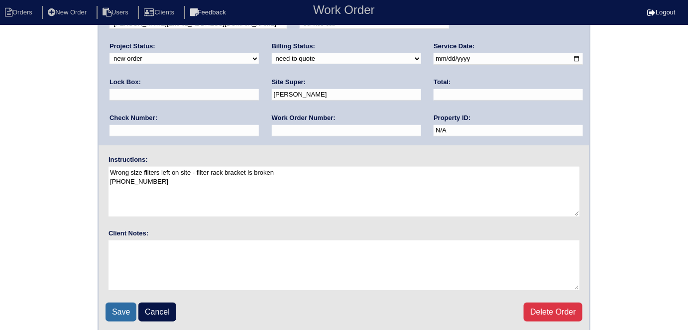
click at [115, 308] on input "Save" at bounding box center [120, 312] width 31 height 19
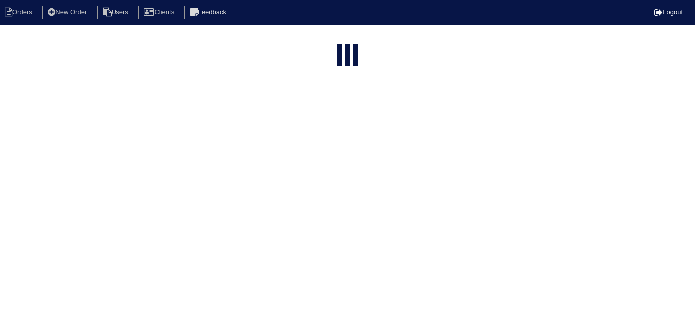
select select "15"
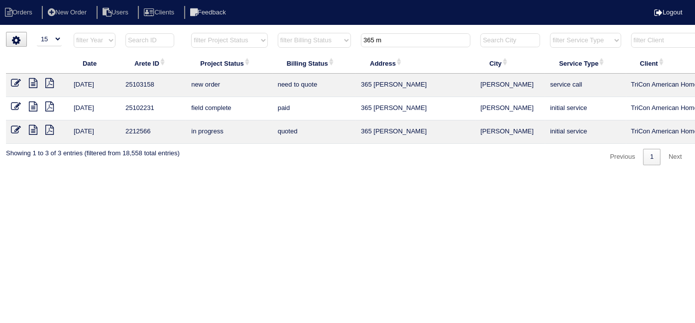
drag, startPoint x: 406, startPoint y: 35, endPoint x: 260, endPoint y: 24, distance: 146.2
click at [273, 32] on body "Orders New Order Users Clients Feedback Logout Orders New Order Users Clients M…" at bounding box center [347, 98] width 695 height 133
type input "152 m"
click at [18, 84] on icon at bounding box center [16, 83] width 10 height 10
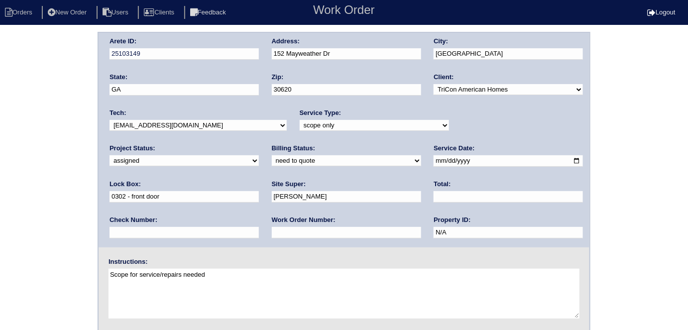
click at [272, 227] on input "text" at bounding box center [346, 232] width 149 height 11
type input "538172"
click at [272, 203] on div "Site Super: [PERSON_NAME]" at bounding box center [346, 194] width 149 height 28
click at [10, 172] on div "Arete ID: 25103149 Address: [STREET_ADDRESS] City: [GEOGRAPHIC_DATA] State: [GE…" at bounding box center [344, 233] width 688 height 403
click at [77, 190] on div "Arete ID: 25103149 Address: [STREET_ADDRESS] City: [GEOGRAPHIC_DATA] State: [GE…" at bounding box center [344, 233] width 688 height 403
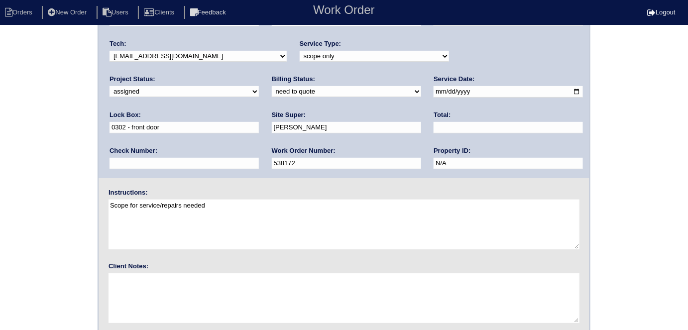
scroll to position [102, 0]
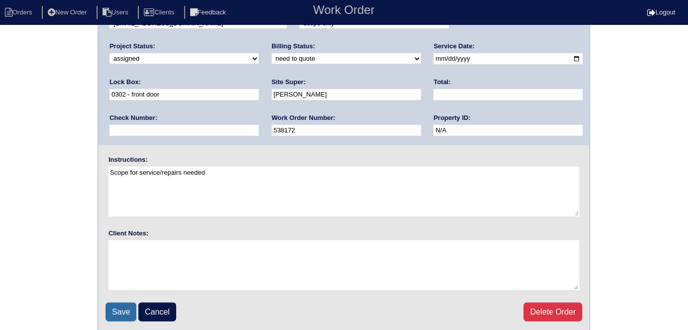
click at [121, 304] on input "Save" at bounding box center [120, 312] width 31 height 19
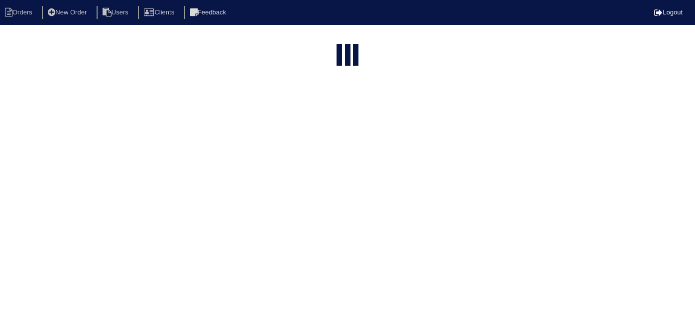
select select "15"
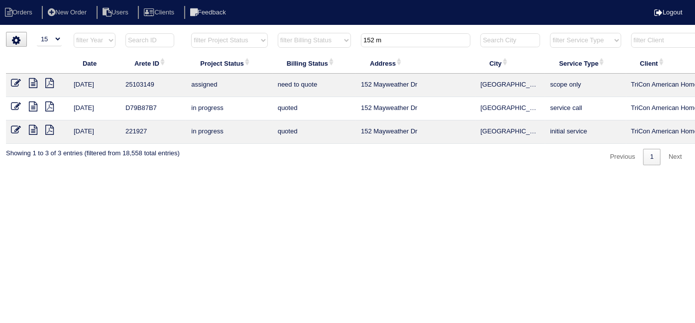
click at [287, 175] on html "Orders New Order Users Clients Feedback Logout Orders New Order Users Clients M…" at bounding box center [347, 87] width 695 height 175
click at [399, 47] on th "152 m" at bounding box center [415, 42] width 119 height 20
click at [119, 175] on html "Orders New Order Users Clients Feedback Logout Orders New Order Users Clients M…" at bounding box center [347, 87] width 695 height 175
